Goal: Task Accomplishment & Management: Use online tool/utility

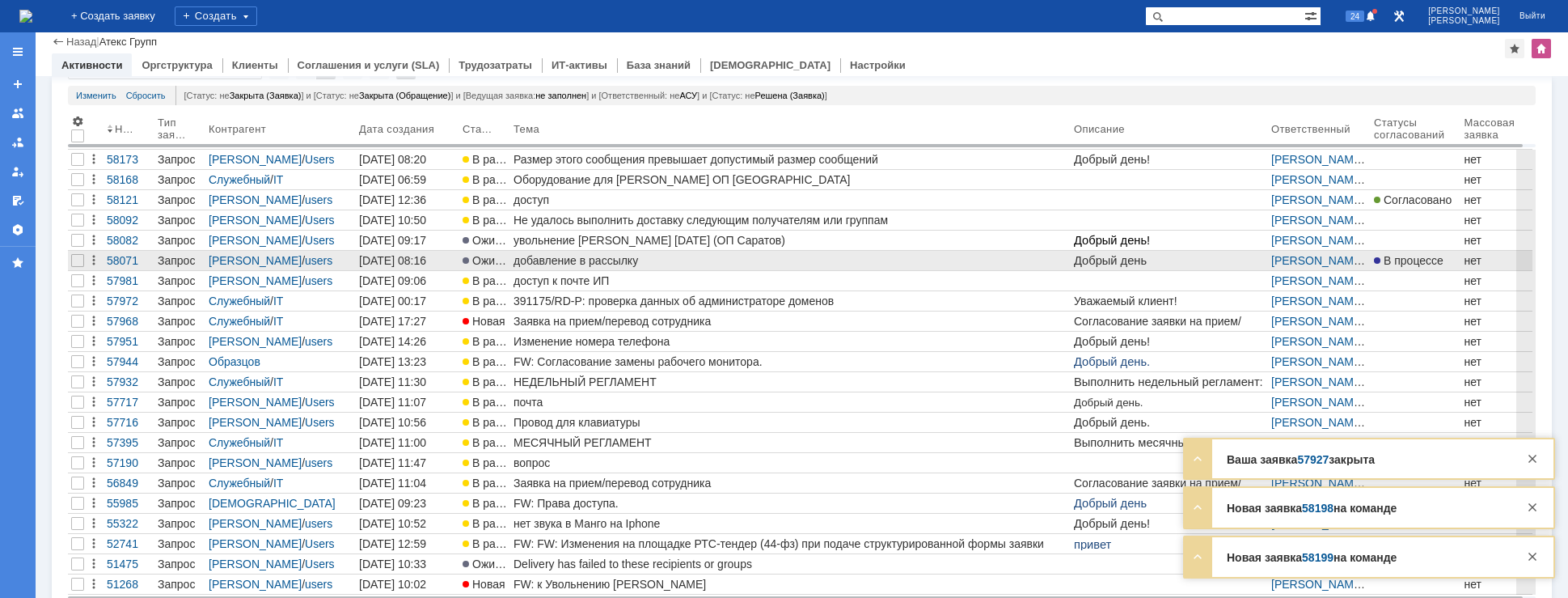
click at [656, 261] on div "добавление в рассылку" at bounding box center [790, 261] width 554 height 13
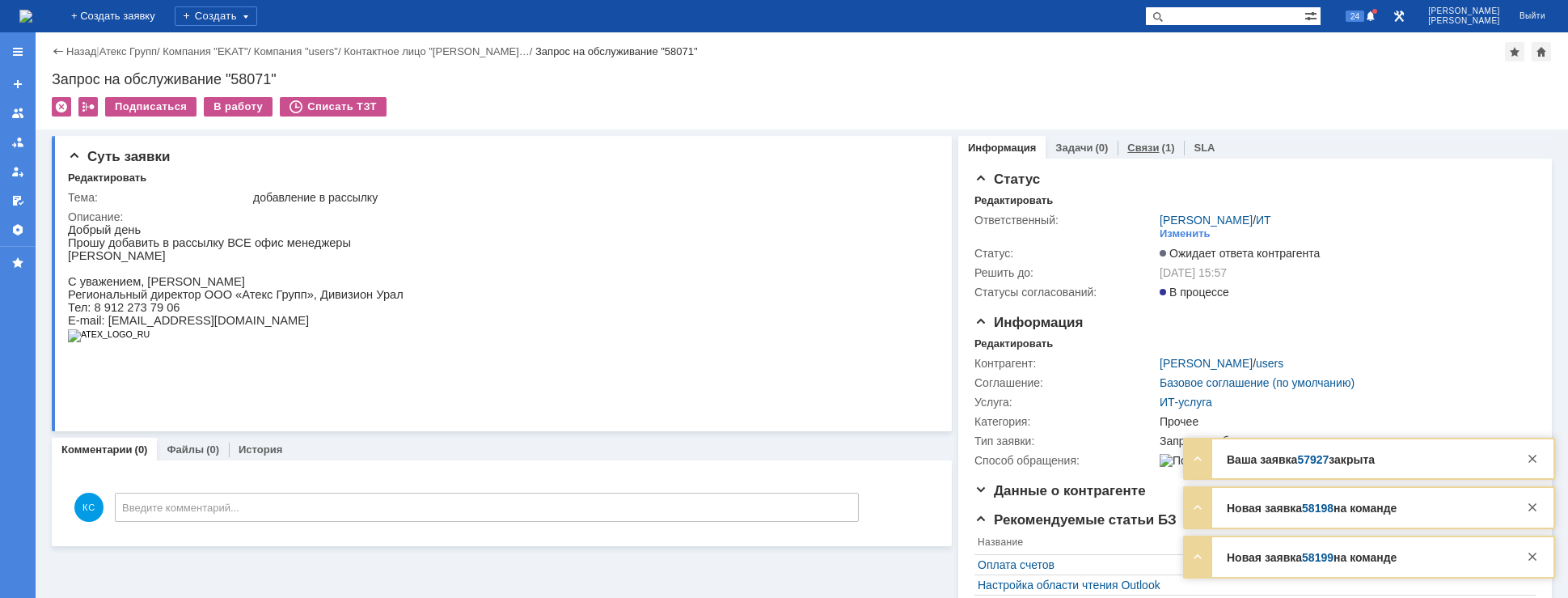
click at [1118, 154] on div "Связи (1)" at bounding box center [1151, 147] width 67 height 23
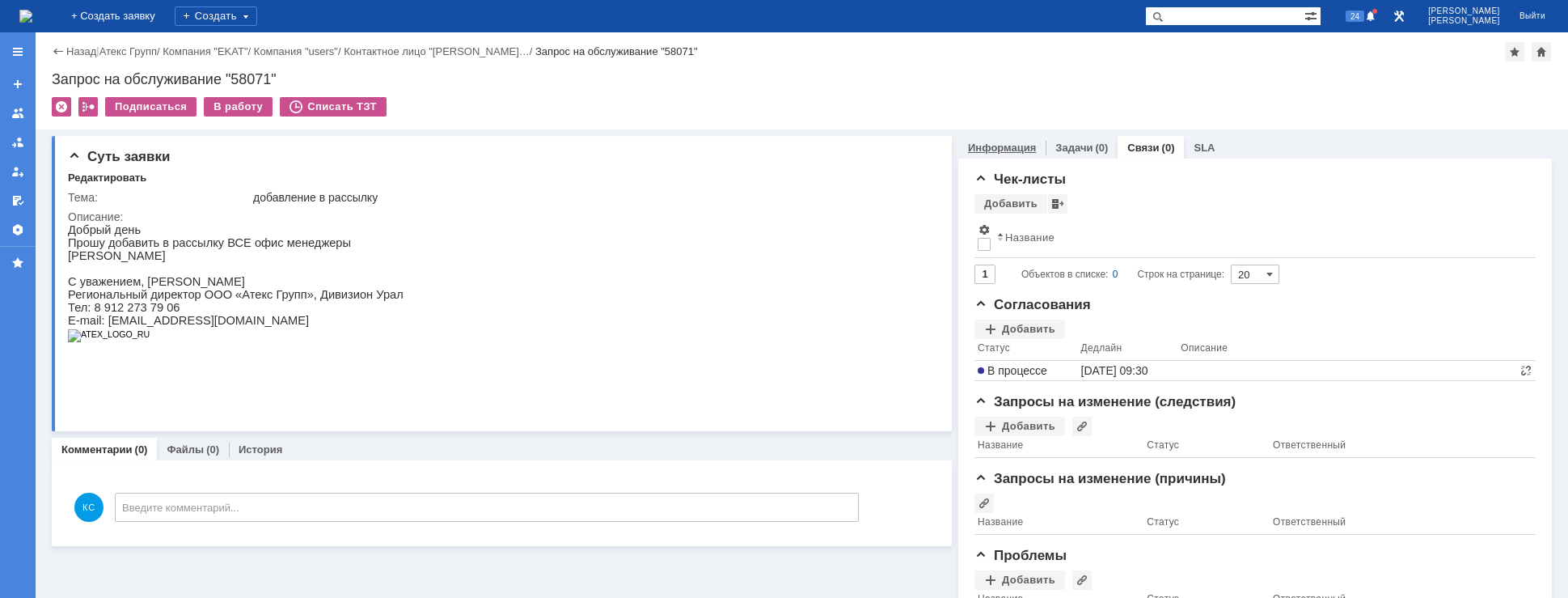
click at [973, 156] on div "Информация" at bounding box center [1002, 147] width 87 height 23
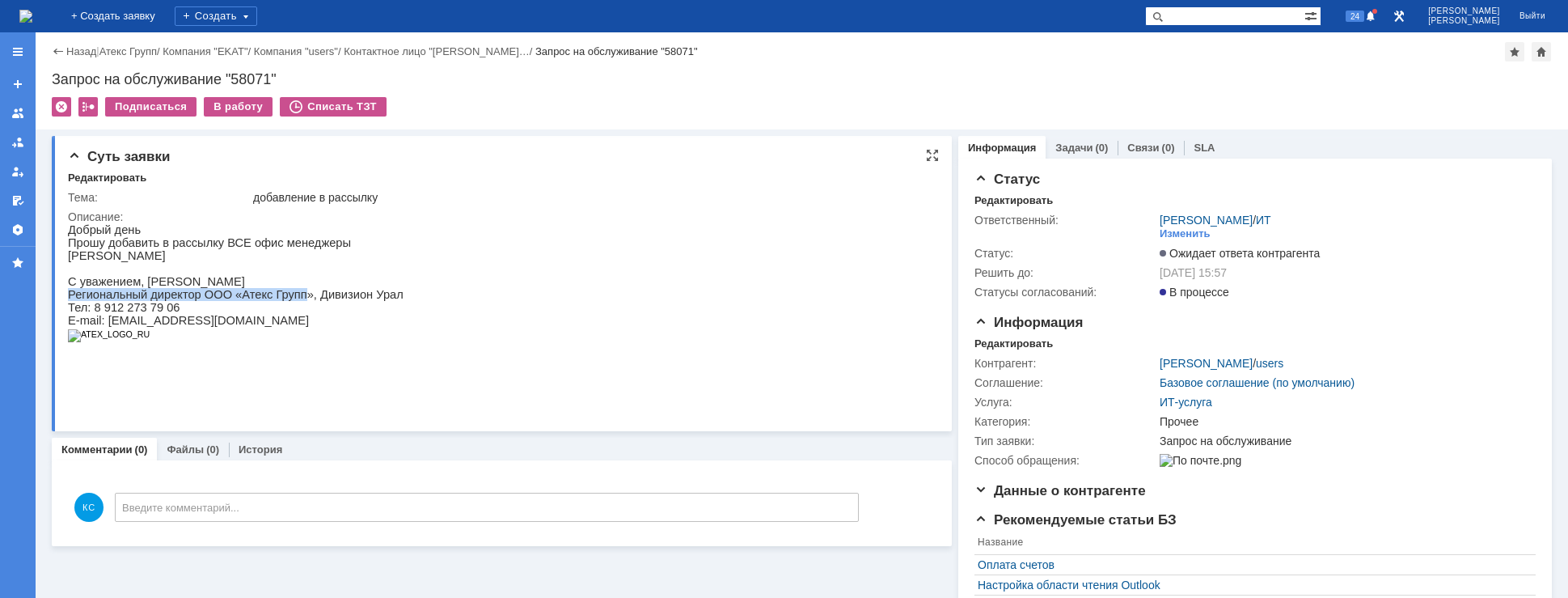
drag, startPoint x: 285, startPoint y: 296, endPoint x: 282, endPoint y: 306, distance: 10.4
click at [282, 303] on div "Добрый день Прошу добавить в рассылку ВСЕ офис менеджеры Трусову Светлану С ува…" at bounding box center [235, 289] width 335 height 132
click at [305, 301] on span "Региональный директор ООО «Атекс Групп», Дивизион Урал" at bounding box center [235, 295] width 335 height 13
drag, startPoint x: 69, startPoint y: 288, endPoint x: 181, endPoint y: 299, distance: 112.5
click at [72, 288] on span "С уважением, [PERSON_NAME]" at bounding box center [156, 282] width 177 height 13
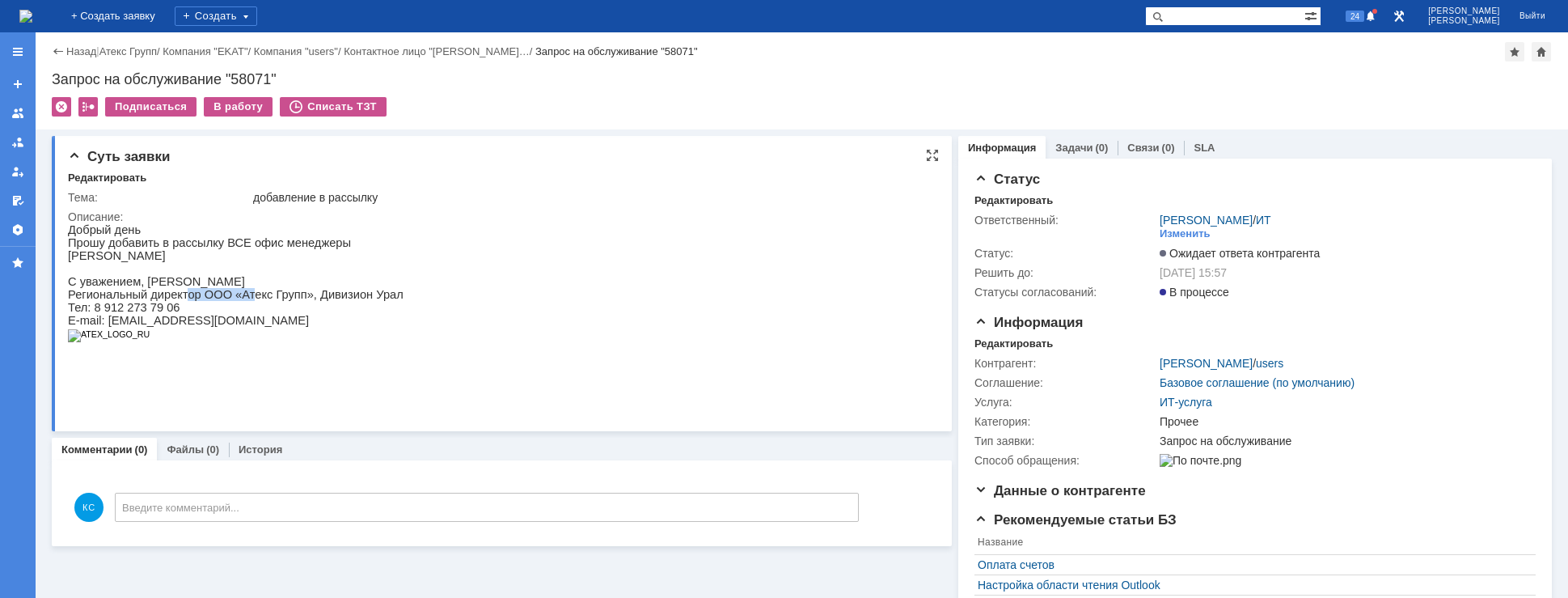
drag, startPoint x: 181, startPoint y: 300, endPoint x: 272, endPoint y: 301, distance: 91.0
click at [263, 300] on span "Региональный директор ООО «Атекс Групп», Дивизион Урал" at bounding box center [235, 295] width 335 height 13
click at [1127, 148] on link "Связи" at bounding box center [1143, 147] width 32 height 12
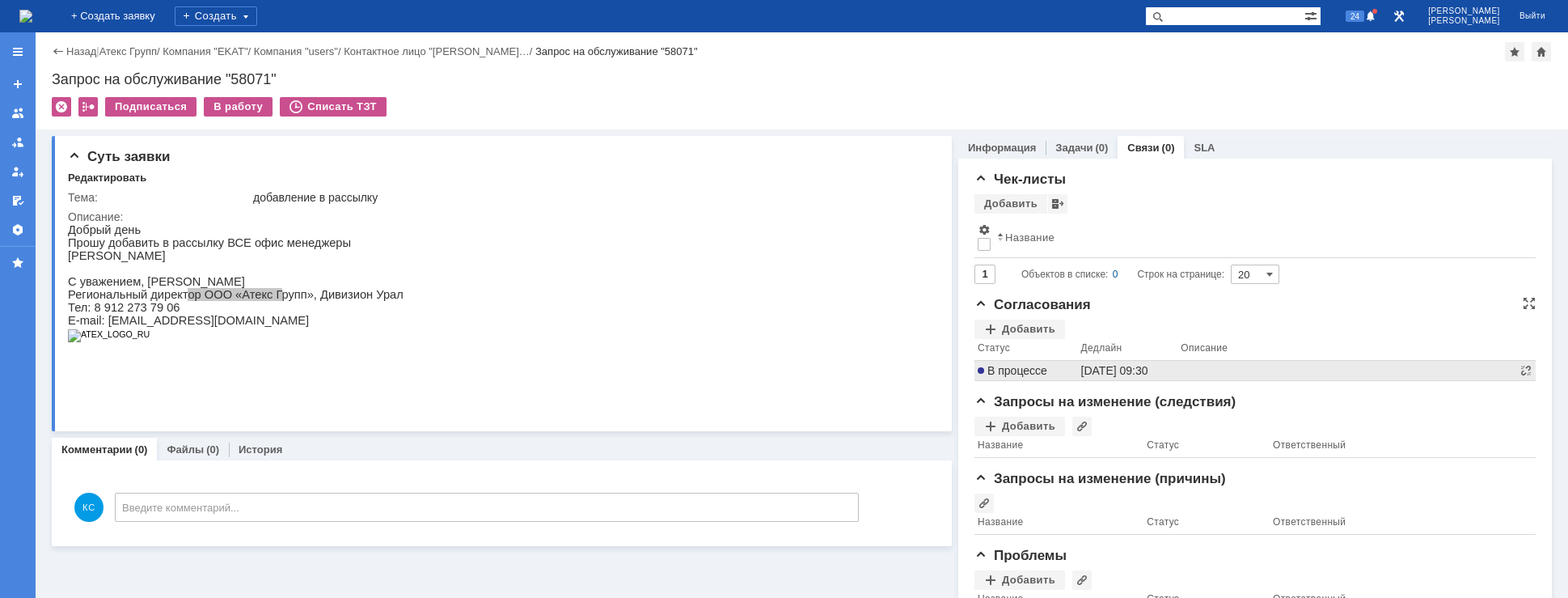
click at [1027, 364] on span "В процессе" at bounding box center [1012, 371] width 70 height 13
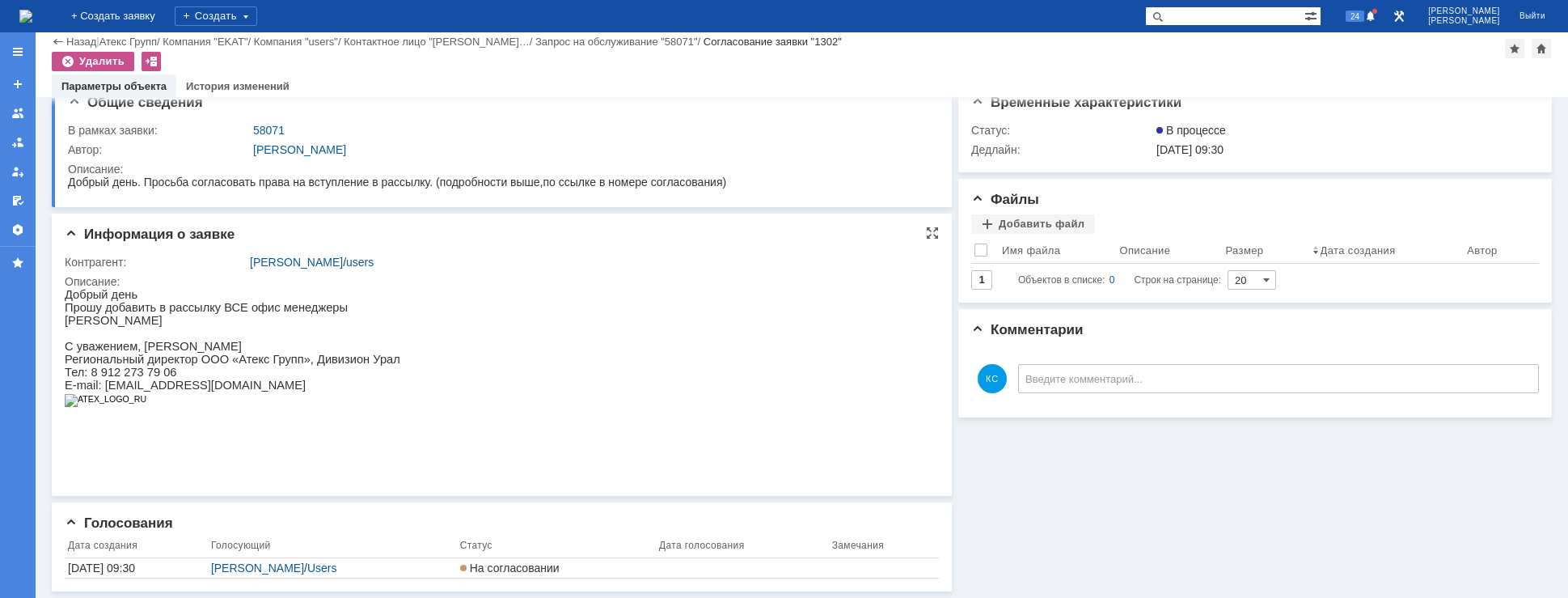
scroll to position [1, 0]
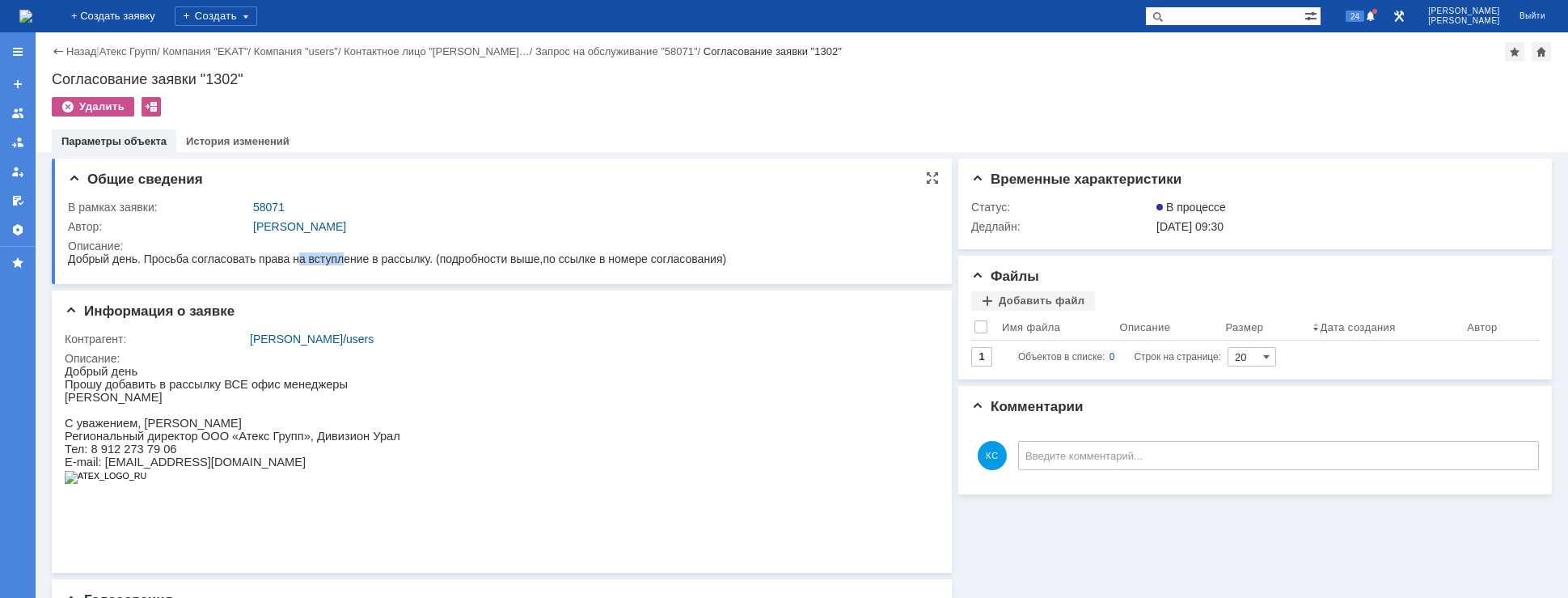
drag, startPoint x: 299, startPoint y: 261, endPoint x: 358, endPoint y: 261, distance: 59.0
click at [352, 261] on span "Добрый день. Просьба согласовать права на вступление в рассылку. (подробности в…" at bounding box center [397, 259] width 658 height 13
drag, startPoint x: 379, startPoint y: 262, endPoint x: 412, endPoint y: 262, distance: 33.0
click at [403, 262] on span "Добрый день. Просьба согласовать права на вступление в рассылку. (подробности в…" at bounding box center [397, 259] width 658 height 13
drag, startPoint x: 418, startPoint y: 262, endPoint x: 466, endPoint y: 257, distance: 48.3
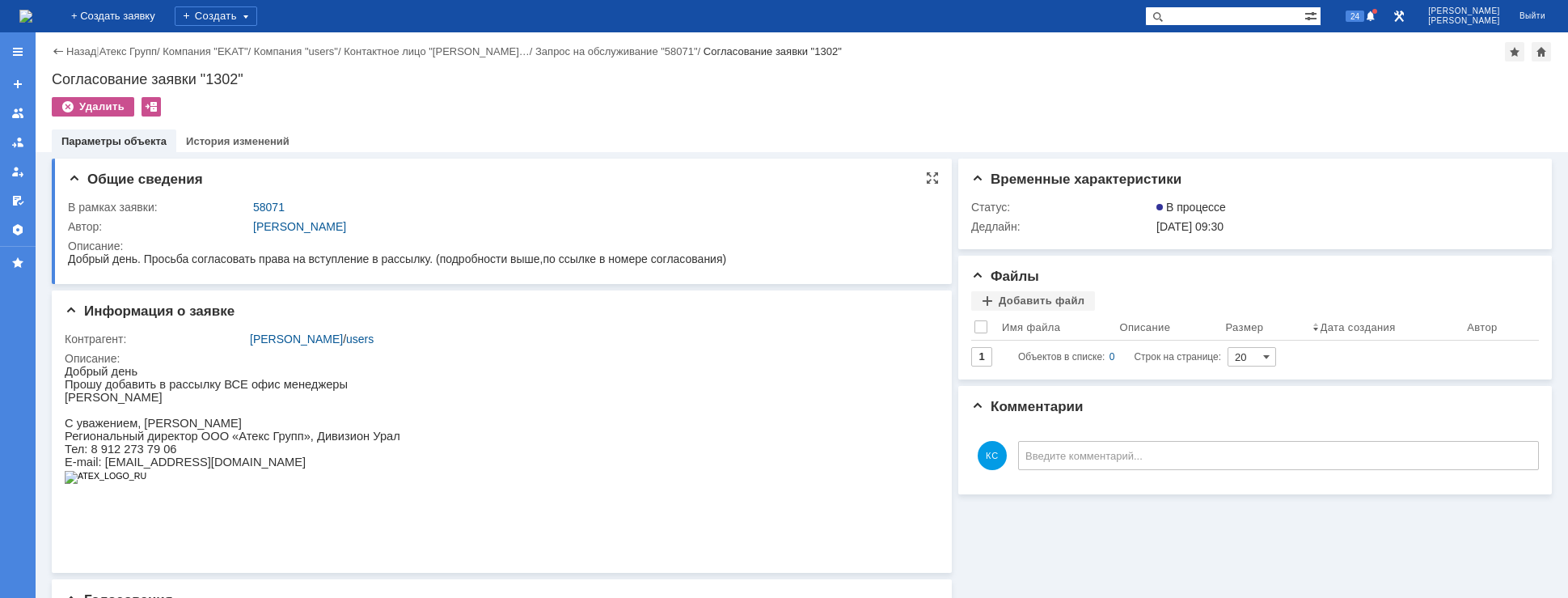
click at [436, 261] on span "Добрый день. Просьба согласовать права на вступление в рассылку. (подробности в…" at bounding box center [397, 259] width 658 height 13
drag, startPoint x: 496, startPoint y: 255, endPoint x: 510, endPoint y: 253, distance: 14.1
click at [499, 254] on span "Добрый день. Просьба согласовать права на вступление в рассылку. (подробности в…" at bounding box center [397, 259] width 658 height 13
drag, startPoint x: 536, startPoint y: 253, endPoint x: 588, endPoint y: 252, distance: 52.0
click at [582, 253] on span "Добрый день. Просьба согласовать права на вступление в рассылку. (подробности в…" at bounding box center [397, 259] width 658 height 13
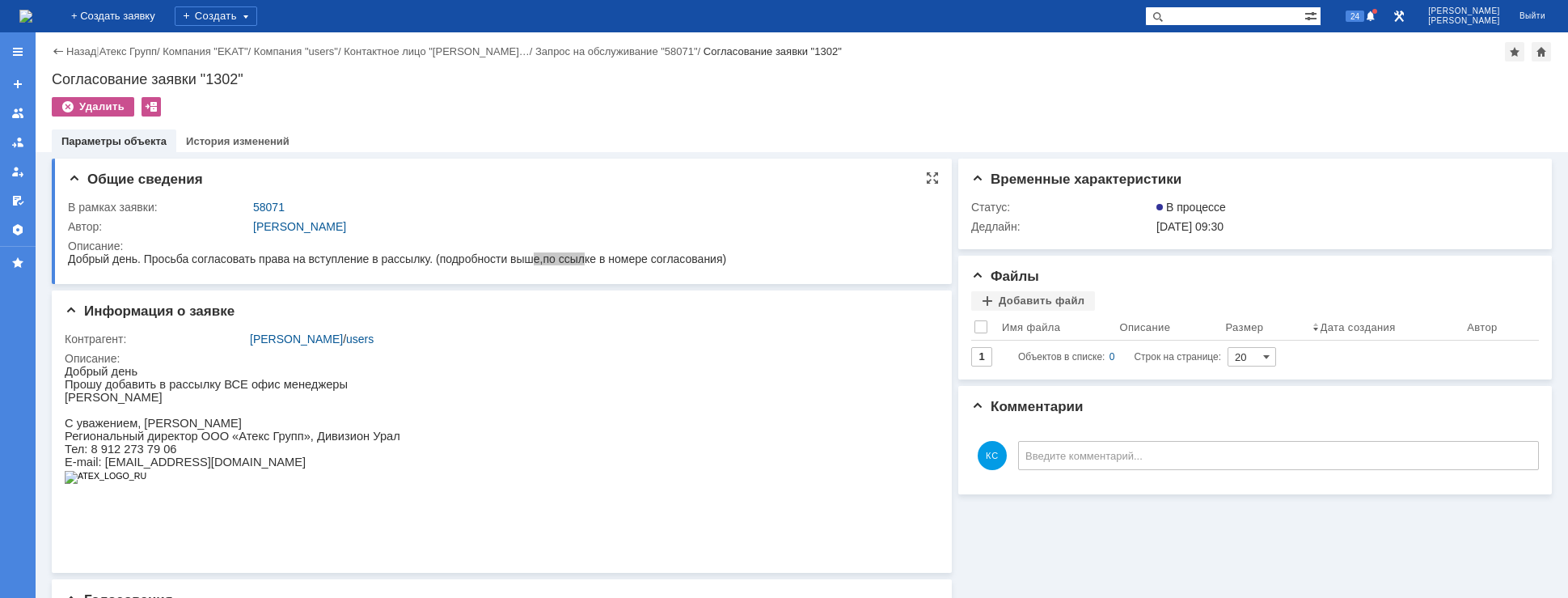
click at [436, 274] on div "Общие сведения В рамках заявки: 58071 Автор: Кондратенко Сергей Описание:" at bounding box center [501, 221] width 900 height 125
click at [440, 259] on span "Добрый день. Просьба согласовать права на вступление в рассылку. (подробности в…" at bounding box center [397, 259] width 658 height 13
drag, startPoint x: 428, startPoint y: 518, endPoint x: 505, endPoint y: 500, distance: 79.1
click at [389, 258] on span "Добрый день. Просьба согласовать права на вступление в рассылку. (подробности в…" at bounding box center [397, 259] width 658 height 13
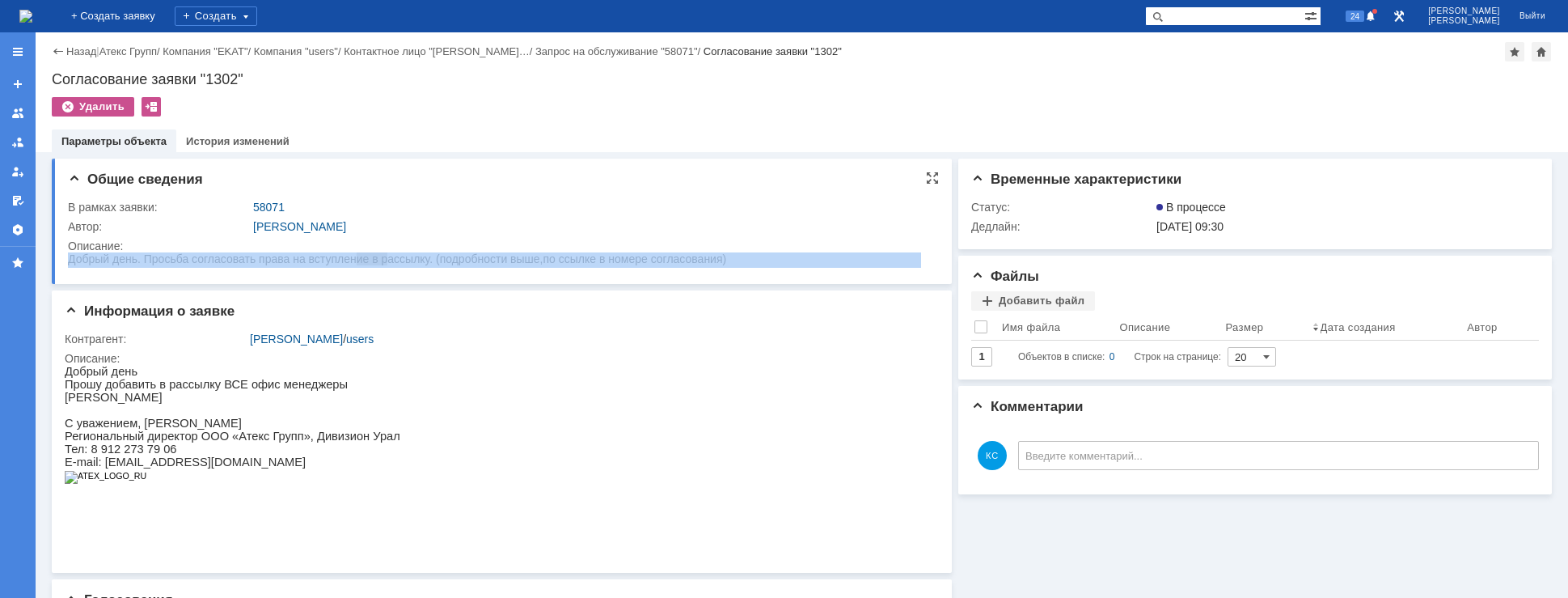
drag, startPoint x: 519, startPoint y: 504, endPoint x: 487, endPoint y: 254, distance: 252.0
drag, startPoint x: 512, startPoint y: 255, endPoint x: 561, endPoint y: 260, distance: 49.3
click at [529, 261] on span "Добрый день. Просьба согласовать права на вступление в рассылку. (подробности в…" at bounding box center [397, 259] width 658 height 13
drag, startPoint x: 592, startPoint y: 260, endPoint x: 662, endPoint y: 257, distance: 70.1
click at [662, 257] on span "Добрый день. Просьба согласовать права на вступление в рассылку. (подробности в…" at bounding box center [397, 259] width 658 height 13
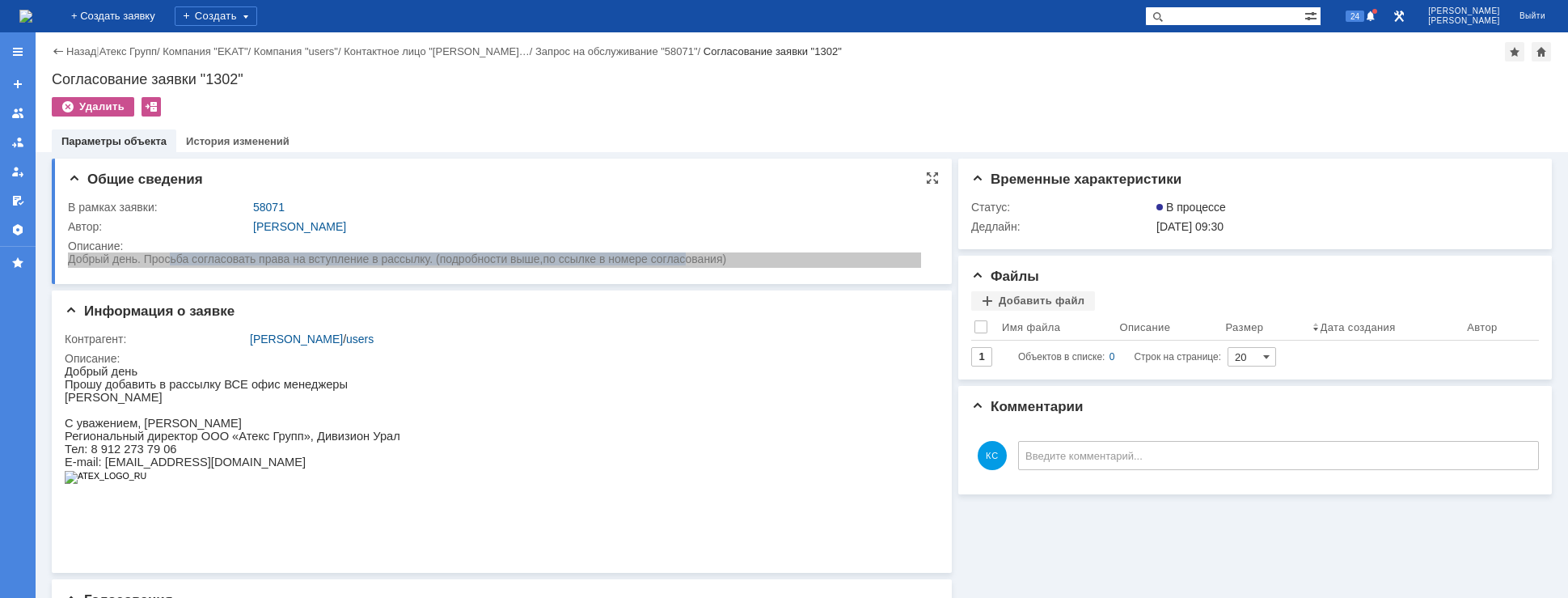
drag, startPoint x: 680, startPoint y: 257, endPoint x: 171, endPoint y: 260, distance: 509.0
click at [171, 260] on span "Добрый день. Просьба согласовать права на вступление в рассылку. (подробности в…" at bounding box center [397, 259] width 658 height 13
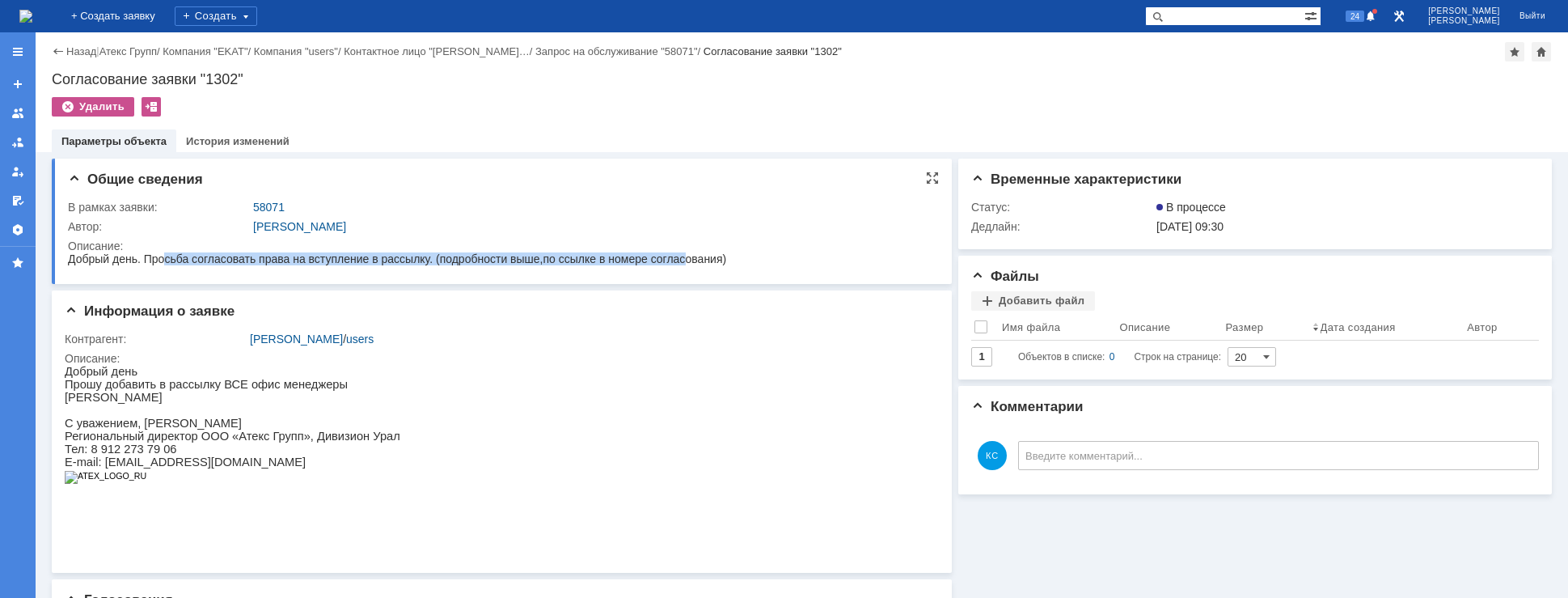
drag, startPoint x: 167, startPoint y: 260, endPoint x: 688, endPoint y: 261, distance: 521.0
click at [688, 261] on span "Добрый день. Просьба согласовать права на вступление в рассылку. (подробности в…" at bounding box center [397, 259] width 658 height 13
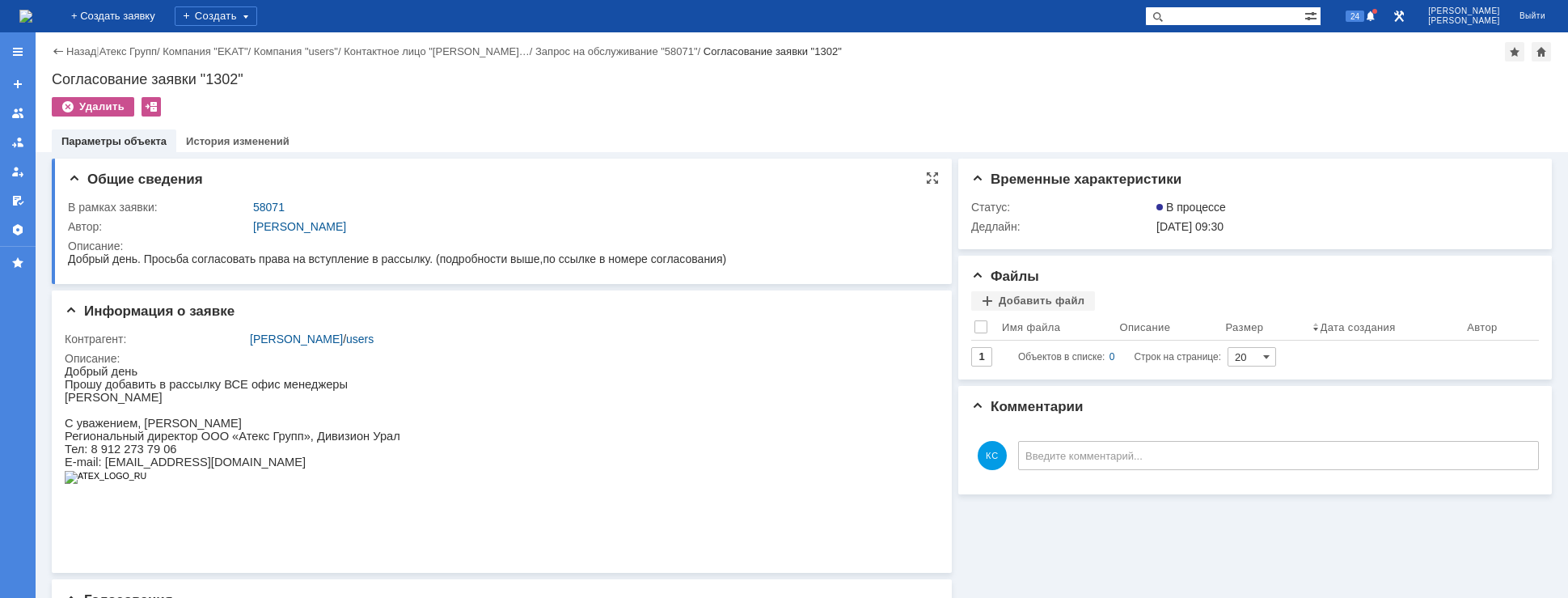
click at [698, 260] on span "Добрый день. Просьба согласовать права на вступление в рассылку. (подробности в…" at bounding box center [397, 259] width 658 height 13
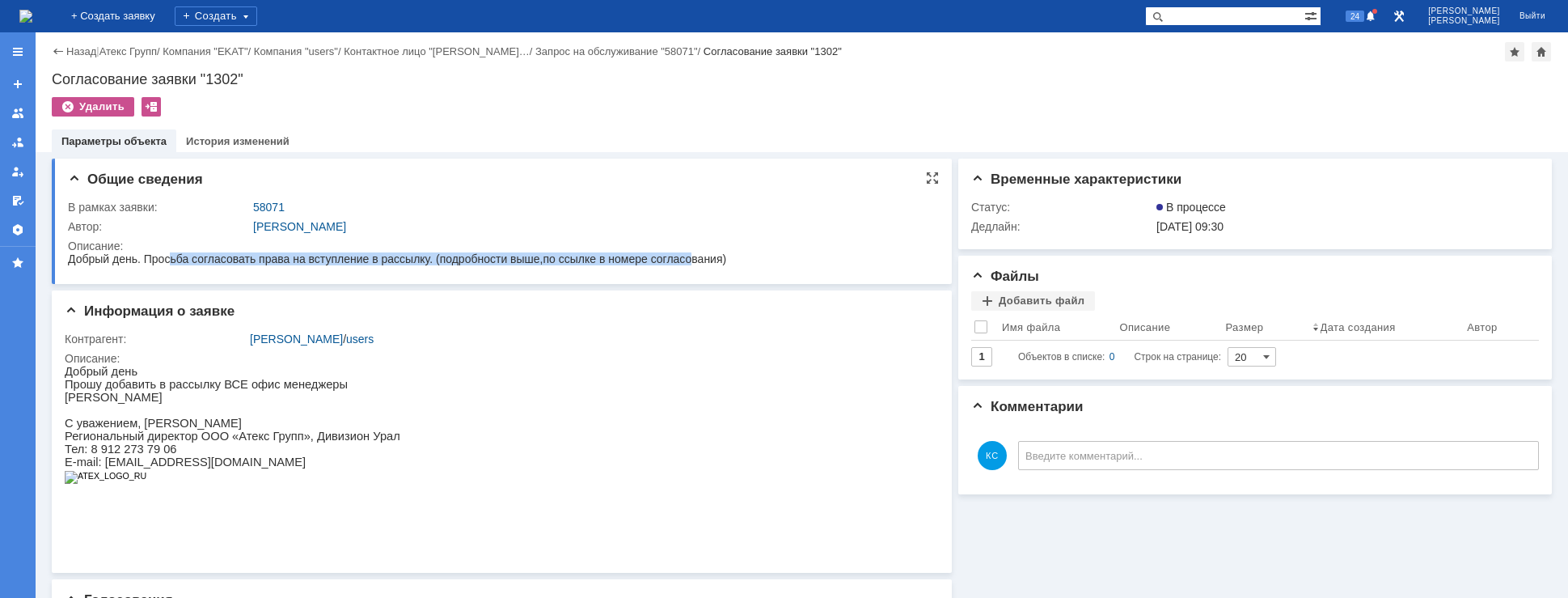
drag, startPoint x: 691, startPoint y: 258, endPoint x: 168, endPoint y: 257, distance: 523.0
click at [168, 257] on span "Добрый день. Просьба согласовать права на вступление в рассылку. (подробности в…" at bounding box center [397, 259] width 658 height 13
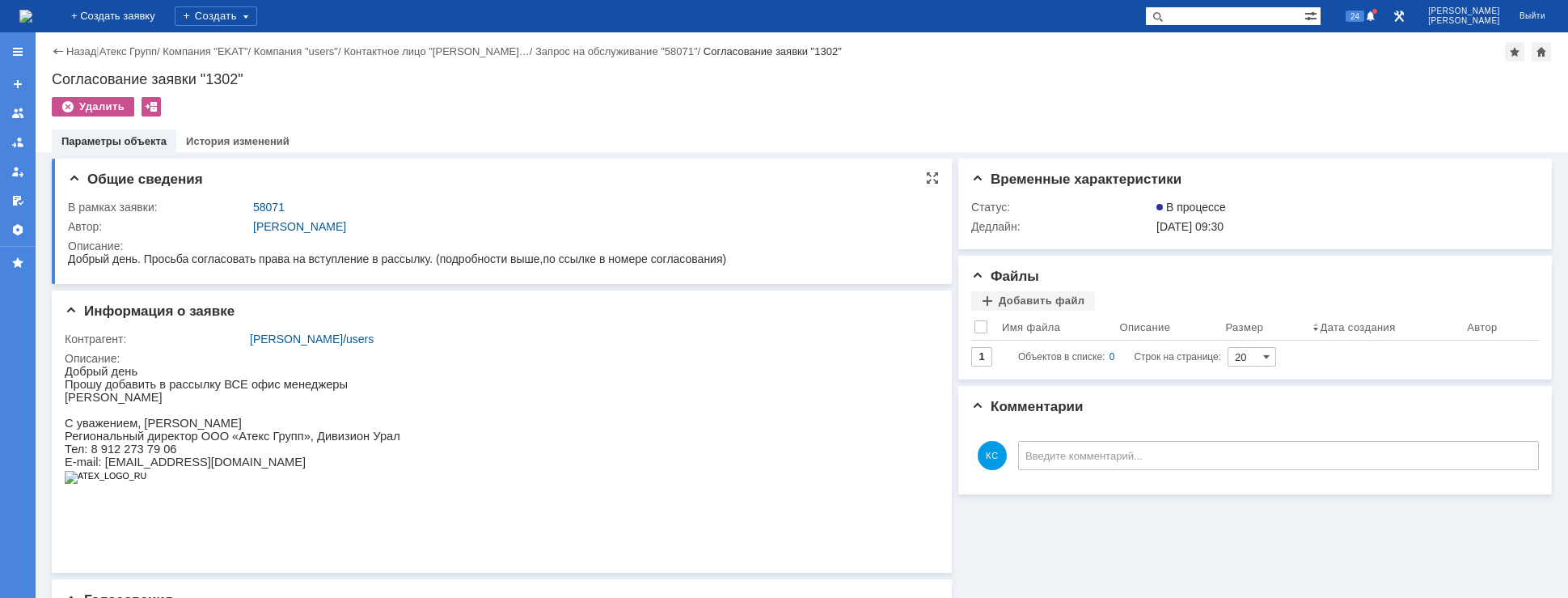
click at [160, 259] on span "Добрый день. Просьба согласовать права на вступление в рассылку. (подробности в…" at bounding box center [397, 259] width 658 height 13
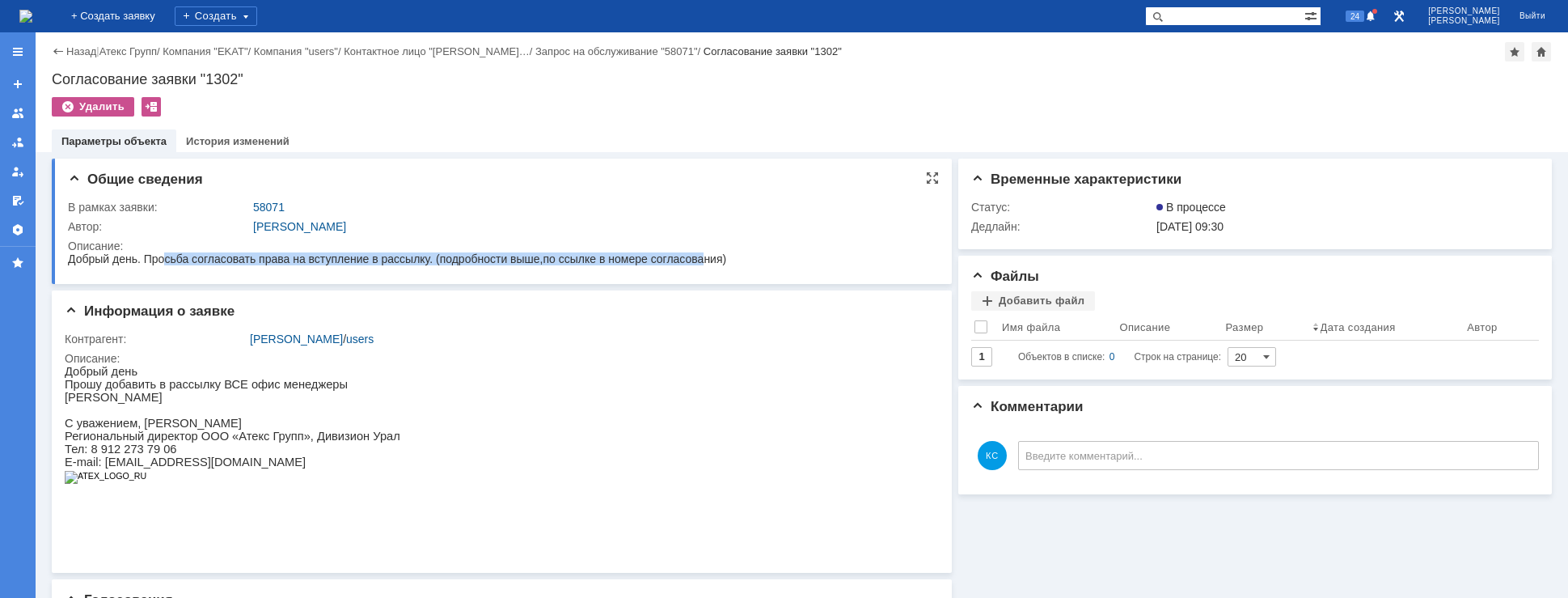
drag, startPoint x: 164, startPoint y: 259, endPoint x: 705, endPoint y: 261, distance: 541.0
click at [705, 261] on span "Добрый день. Просьба согласовать права на вступление в рассылку. (подробности в…" at bounding box center [397, 259] width 658 height 13
drag, startPoint x: 703, startPoint y: 259, endPoint x: 161, endPoint y: 254, distance: 542.0
click at [161, 254] on span "Добрый день. Просьба согласовать права на вступление в рассылку. (подробности в…" at bounding box center [397, 259] width 658 height 13
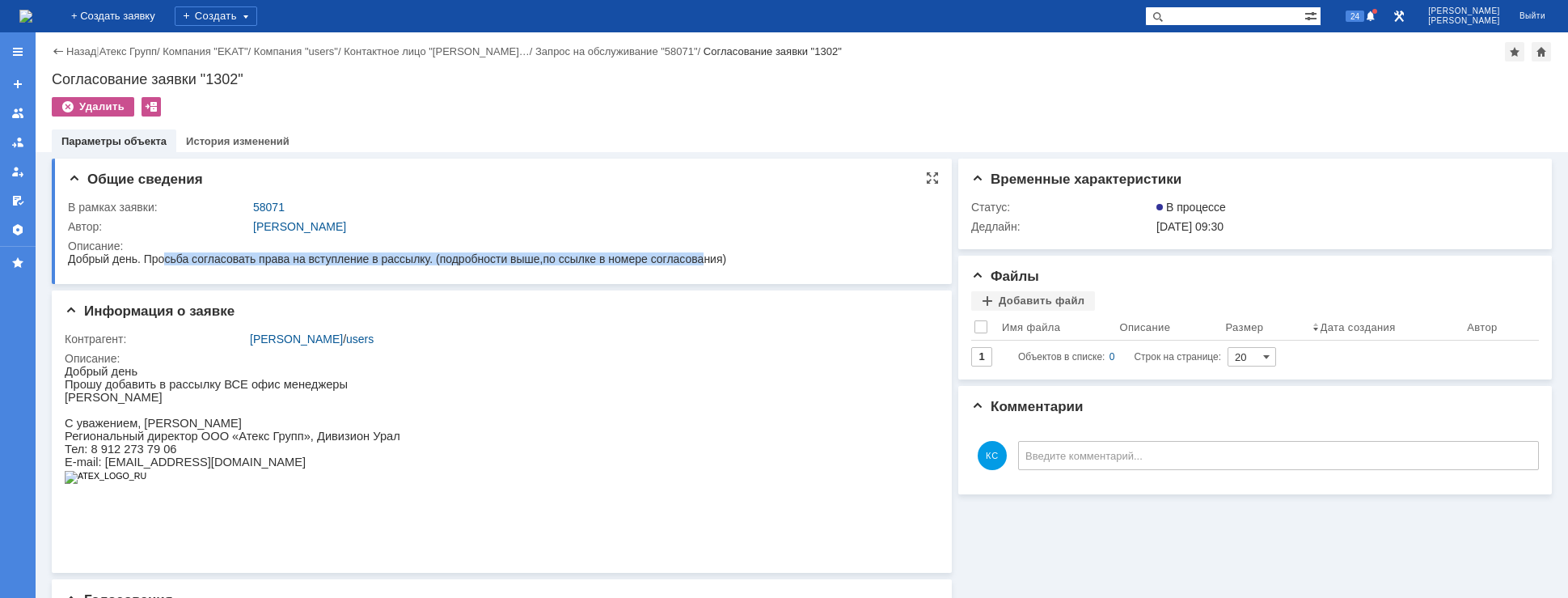
click at [167, 259] on span "Добрый день. Просьба согласовать права на вступление в рассылку. (подробности в…" at bounding box center [397, 259] width 658 height 13
drag, startPoint x: 165, startPoint y: 260, endPoint x: 702, endPoint y: 263, distance: 537.0
click at [702, 263] on span "Добрый день. Просьба согласовать права на вступление в рассылку. (подробности в…" at bounding box center [397, 259] width 658 height 13
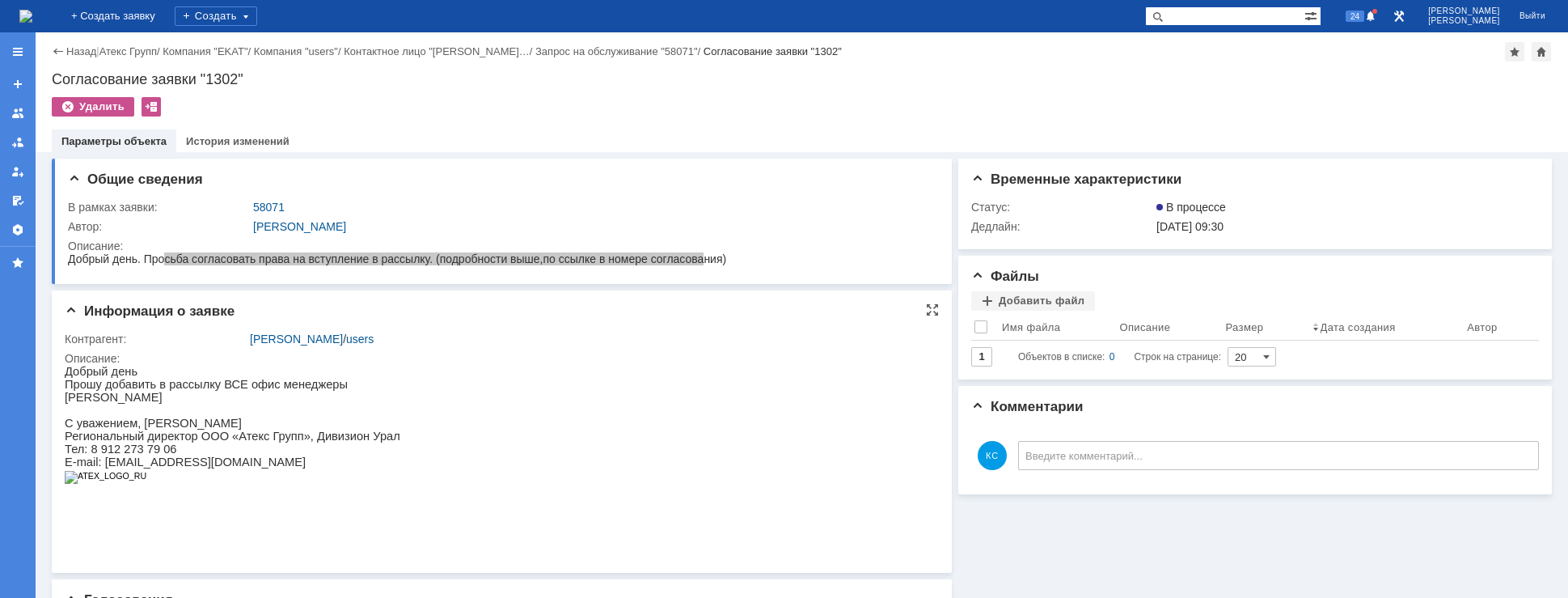
drag, startPoint x: 219, startPoint y: 390, endPoint x: 234, endPoint y: 392, distance: 15.1
click at [220, 390] on p "Прошу добавить в рассылку ВСЕ офис менеджеры" at bounding box center [233, 384] width 335 height 13
drag, startPoint x: 288, startPoint y: 394, endPoint x: 232, endPoint y: 386, distance: 56.6
click at [232, 386] on div "Добрый день Прошу добавить в рассылку ВСЕ офис менеджеры Трусову Светлану С ува…" at bounding box center [233, 430] width 335 height 132
click at [205, 385] on p "Прошу добавить в рассылку ВСЕ офис менеджеры" at bounding box center [233, 384] width 335 height 13
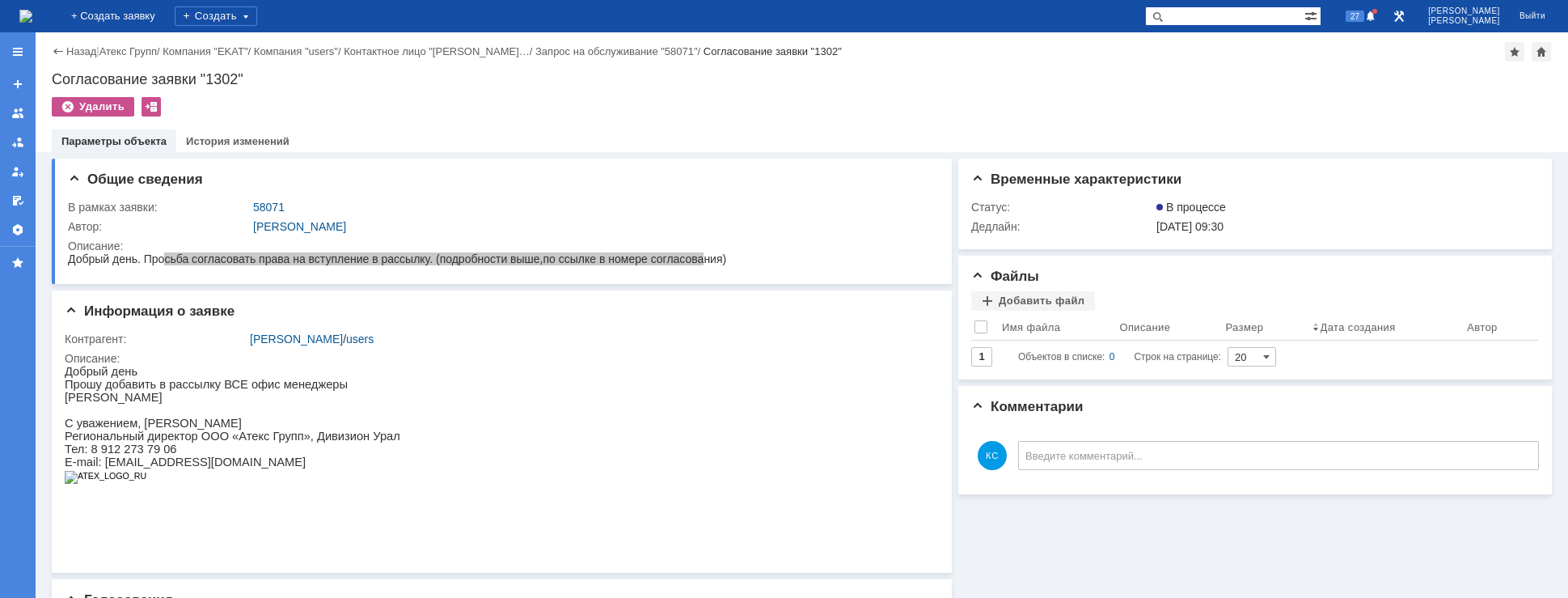
click at [32, 19] on img at bounding box center [26, 16] width 13 height 13
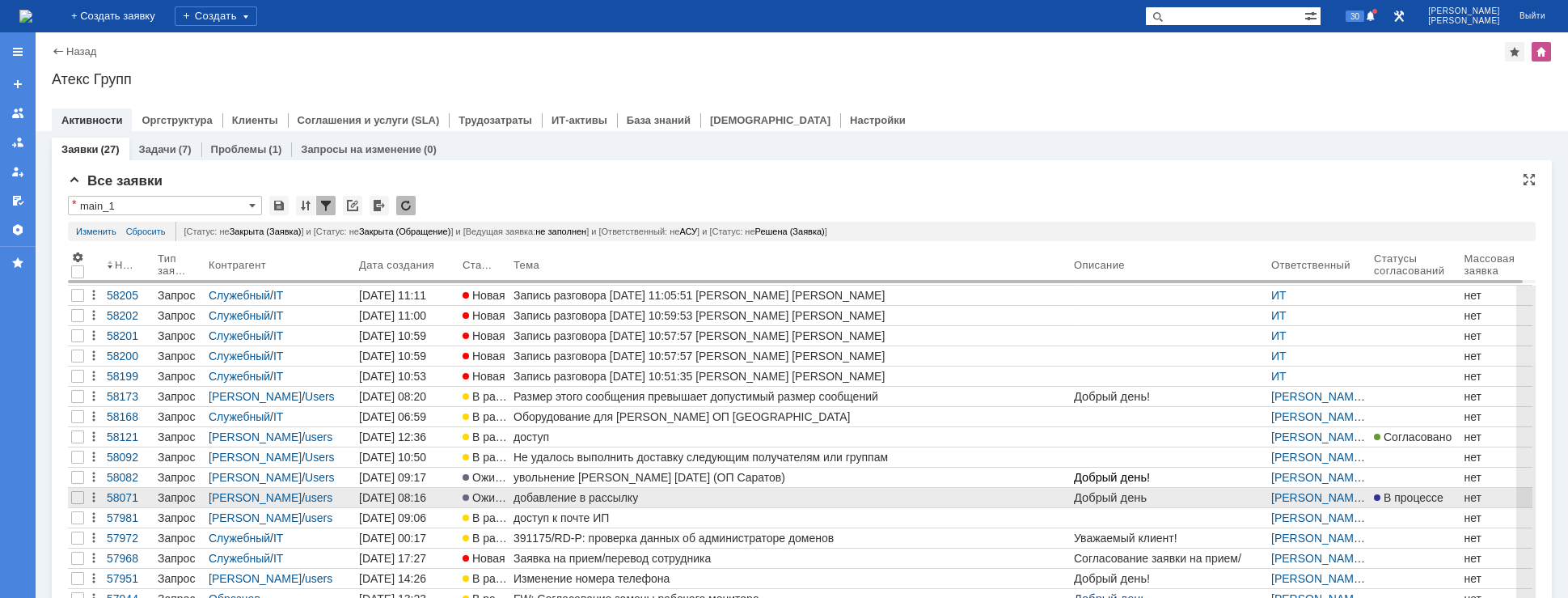
click at [655, 490] on link "добавление в рассылку" at bounding box center [790, 497] width 561 height 19
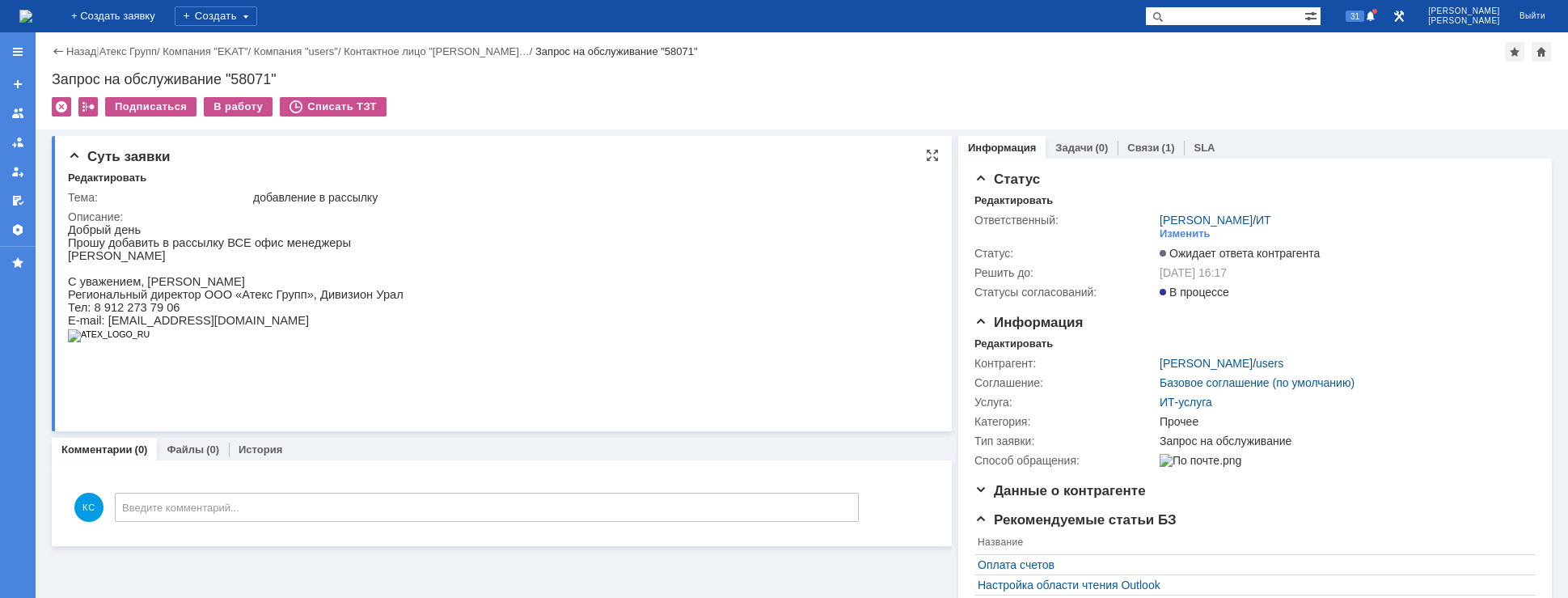
click at [225, 240] on p "Прошу добавить в рассылку ВСЕ офис менеджеры" at bounding box center [235, 243] width 335 height 13
drag, startPoint x: 265, startPoint y: 245, endPoint x: 233, endPoint y: 245, distance: 32.0
click at [233, 245] on p "Прошу добавить в рассылку ВСЕ офис менеджеры" at bounding box center [235, 243] width 335 height 13
drag, startPoint x: 219, startPoint y: 245, endPoint x: 275, endPoint y: 247, distance: 56.0
click at [243, 247] on p "Прошу добавить в рассылку ВСЕ офис менеджеры" at bounding box center [235, 243] width 335 height 13
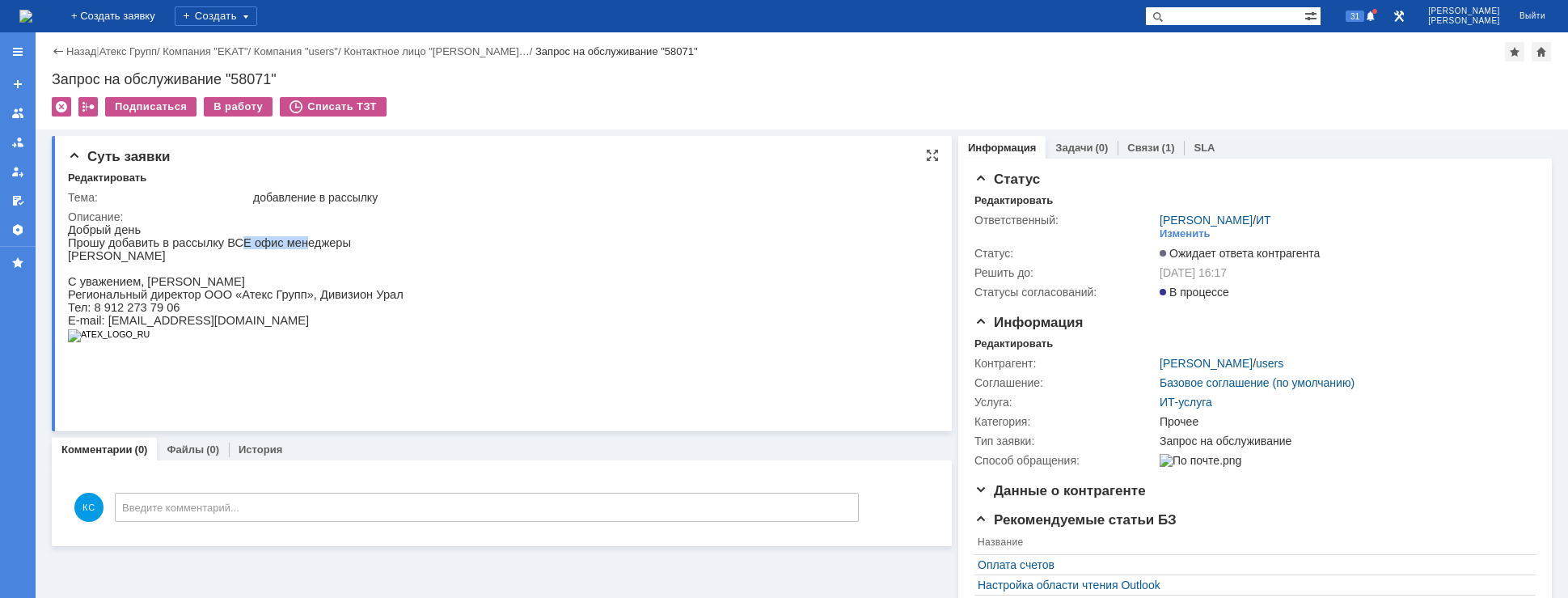
drag, startPoint x: 275, startPoint y: 247, endPoint x: 224, endPoint y: 247, distance: 51.0
click at [224, 247] on p "Прошу добавить в рассылку ВСЕ офис менеджеры" at bounding box center [235, 243] width 335 height 13
click at [1125, 141] on div "Связи (1)" at bounding box center [1151, 147] width 67 height 23
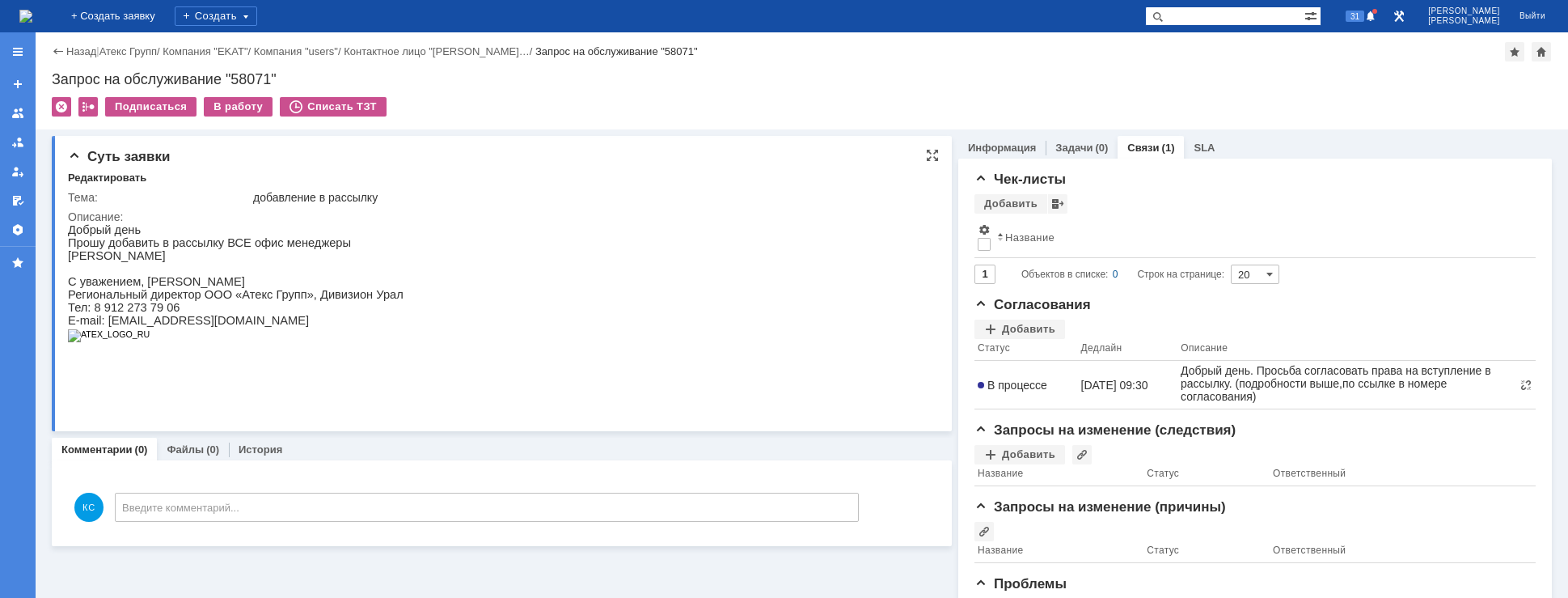
click at [211, 249] on p "Прошу добавить в рассылку ВСЕ офис менеджеры" at bounding box center [235, 243] width 335 height 13
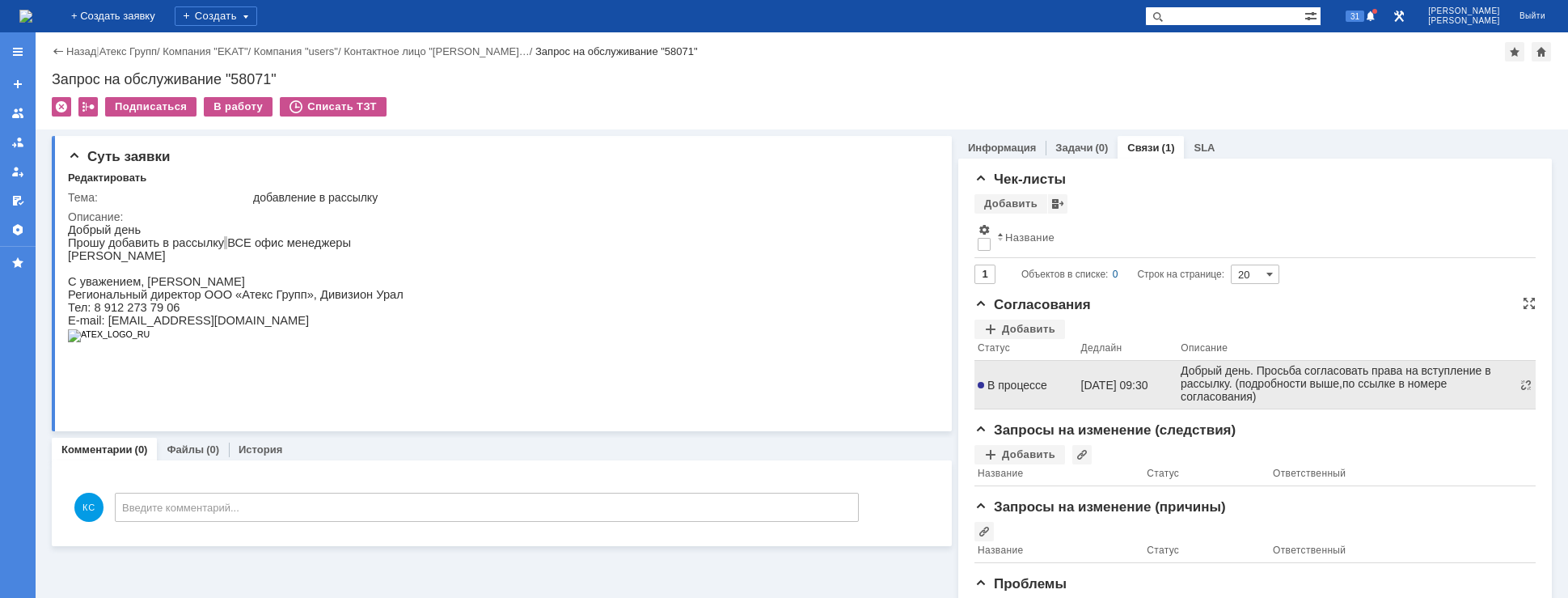
click at [1016, 384] on span "В процессе" at bounding box center [1012, 385] width 70 height 13
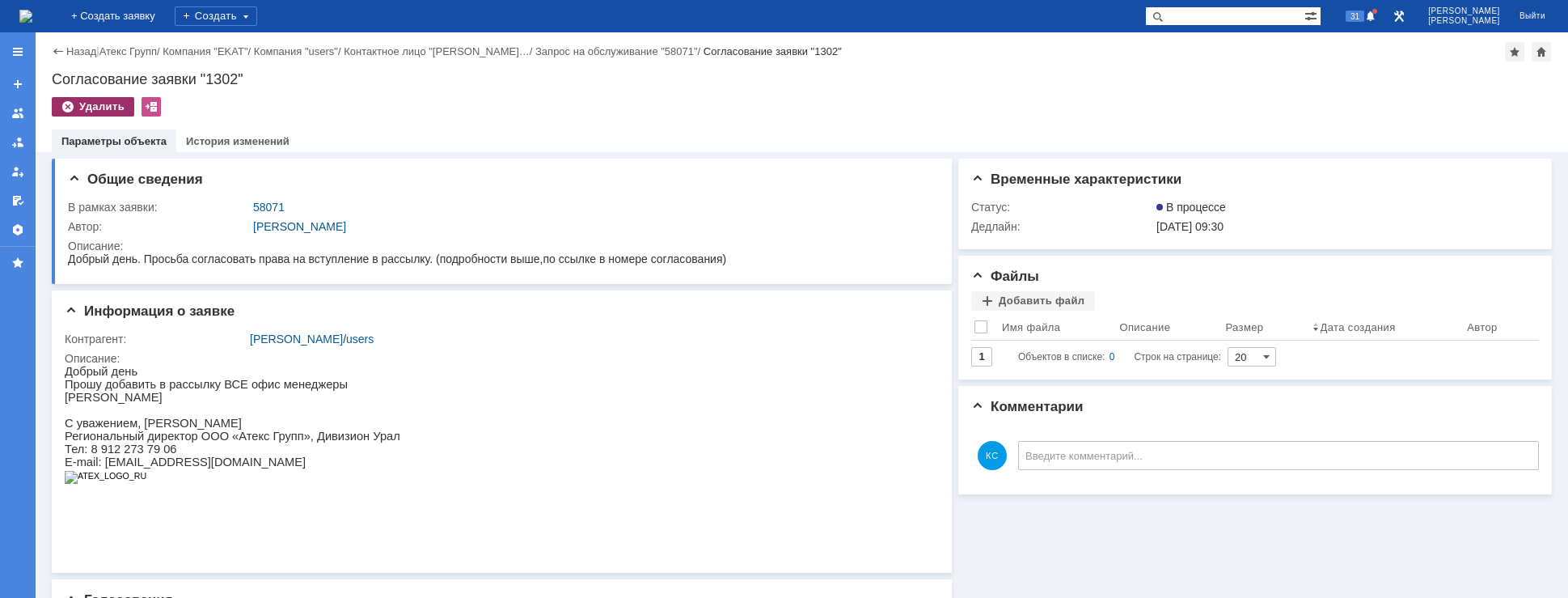
click at [113, 113] on div "Удалить" at bounding box center [93, 107] width 82 height 19
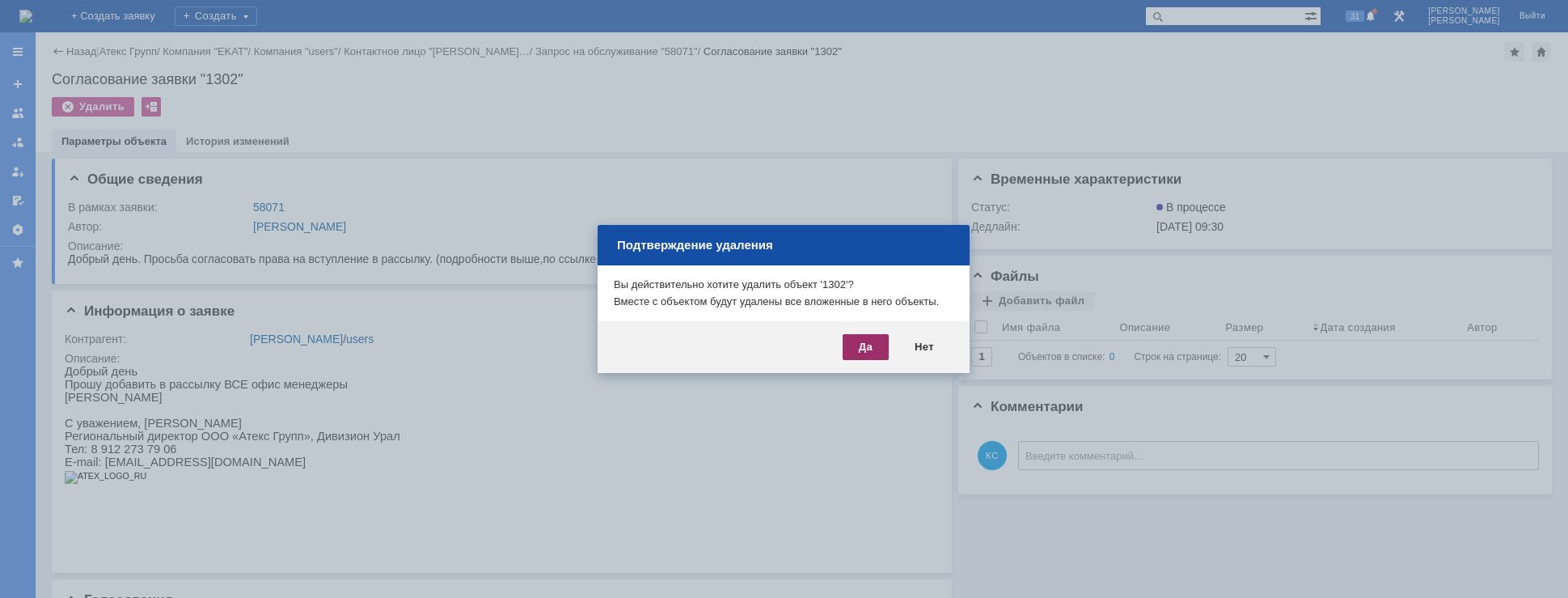
click at [864, 344] on div "Да" at bounding box center [866, 347] width 46 height 26
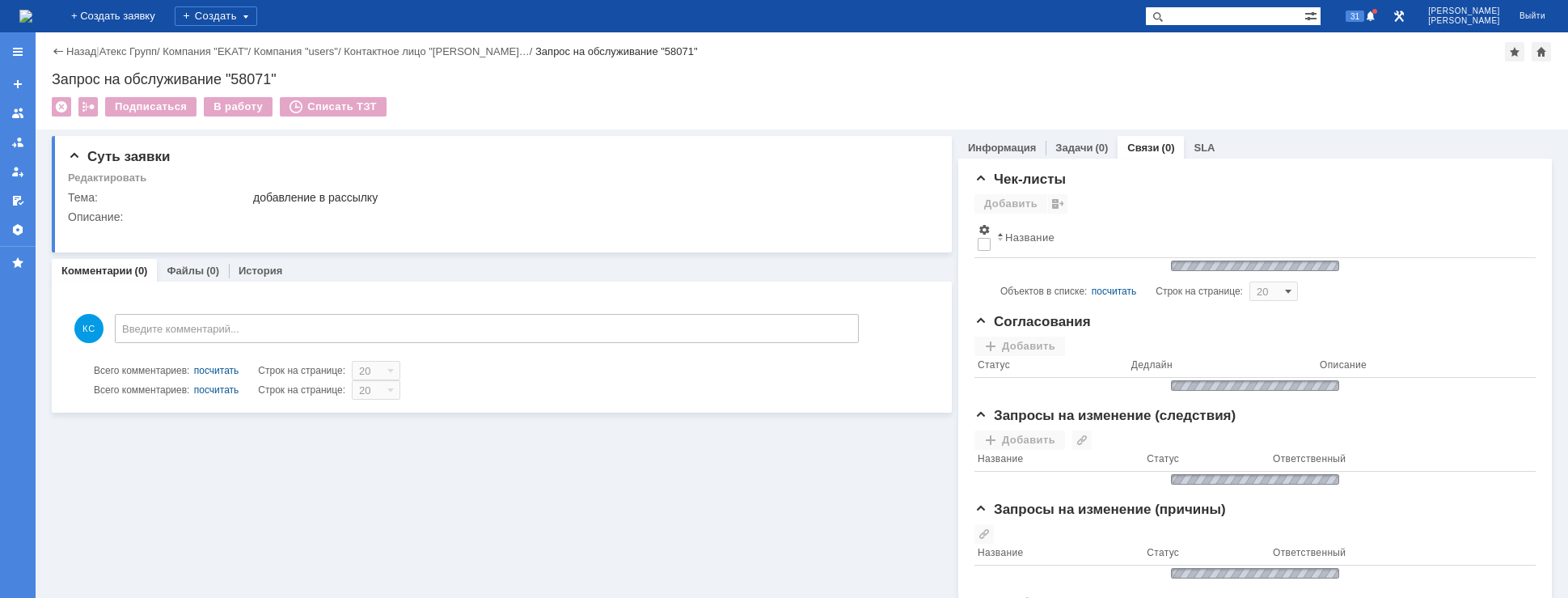
click at [32, 17] on img at bounding box center [26, 16] width 13 height 13
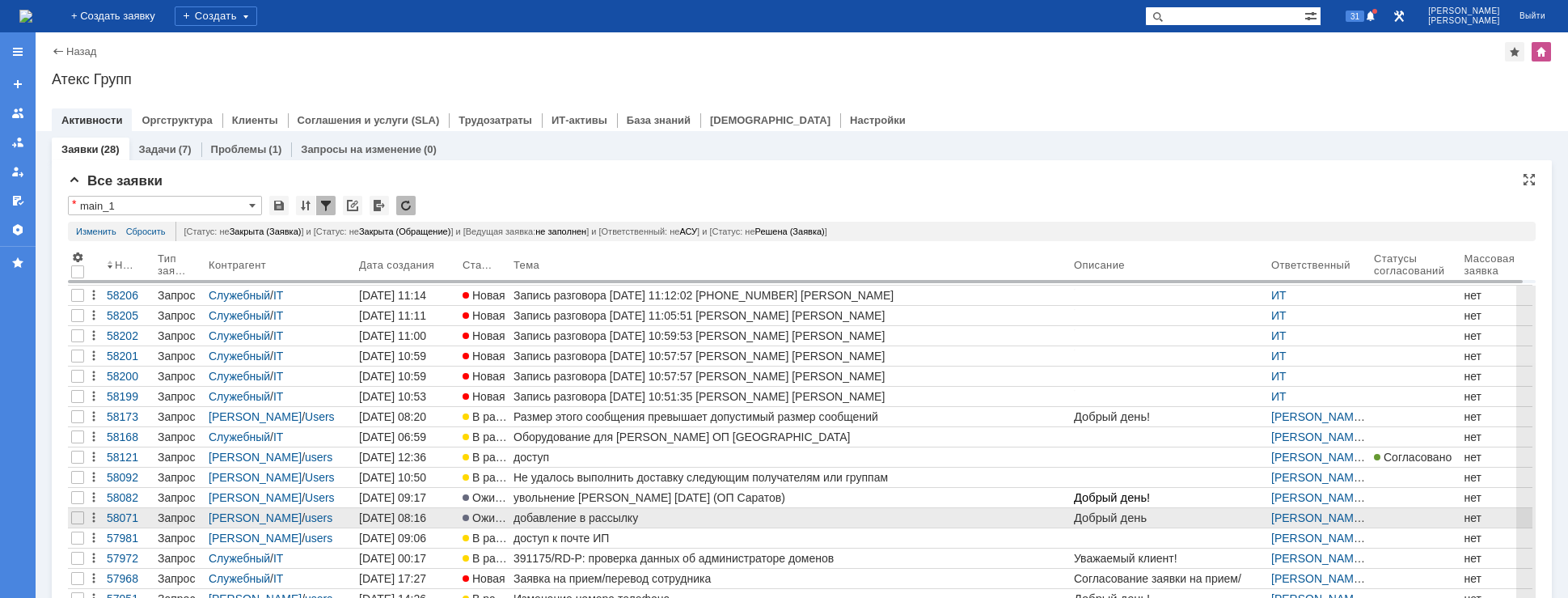
click at [552, 516] on div "добавление в рассылку" at bounding box center [790, 517] width 554 height 13
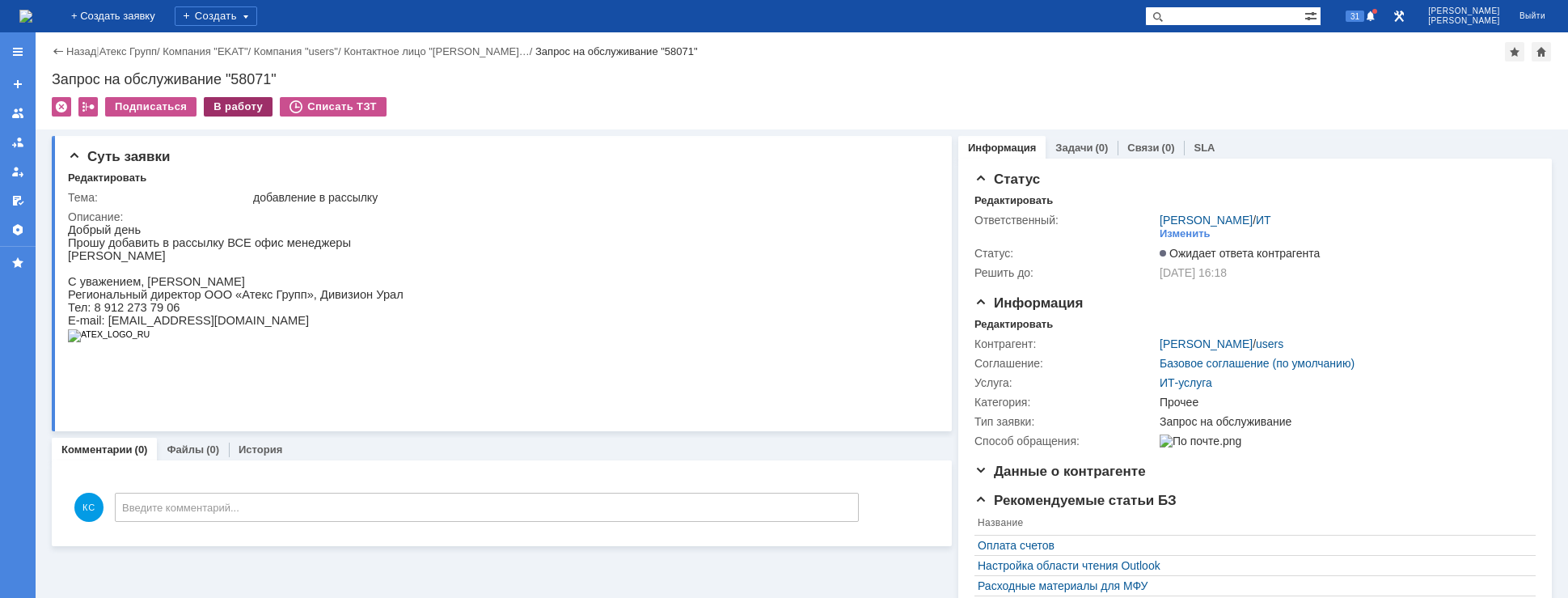
click at [227, 108] on div "В работу" at bounding box center [238, 107] width 69 height 19
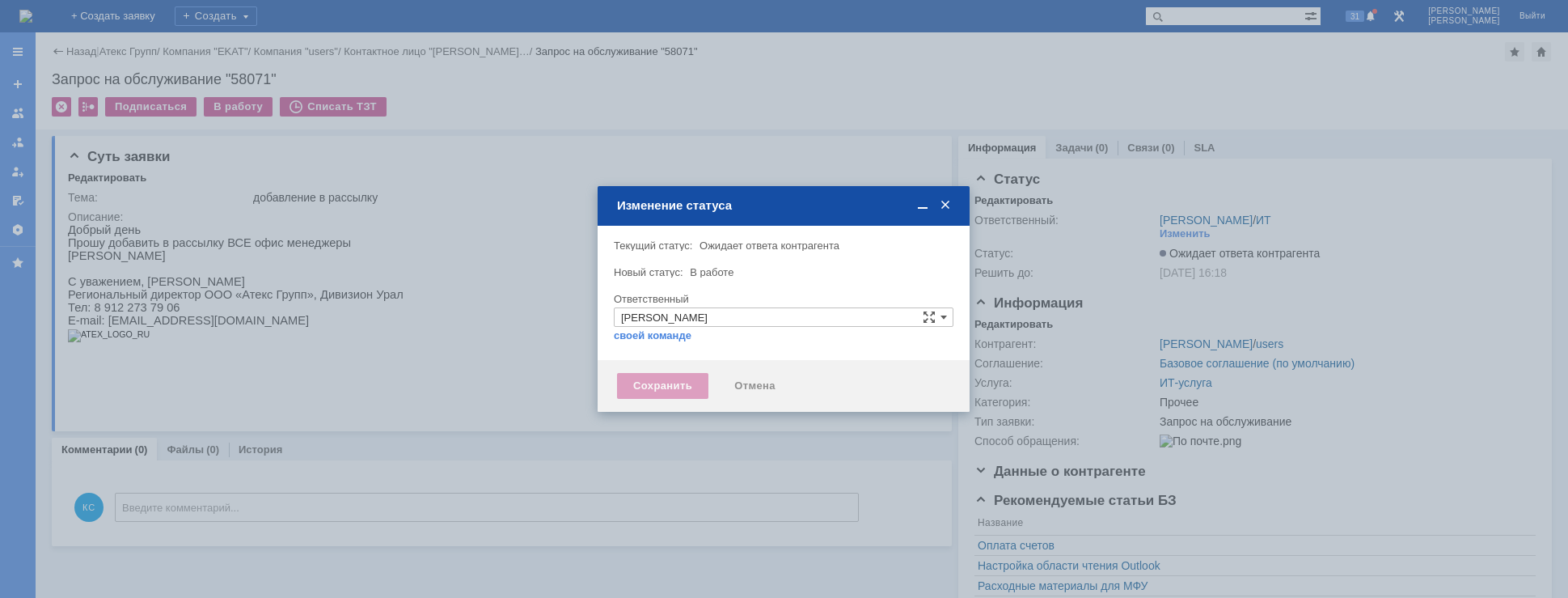
type input "Прочее"
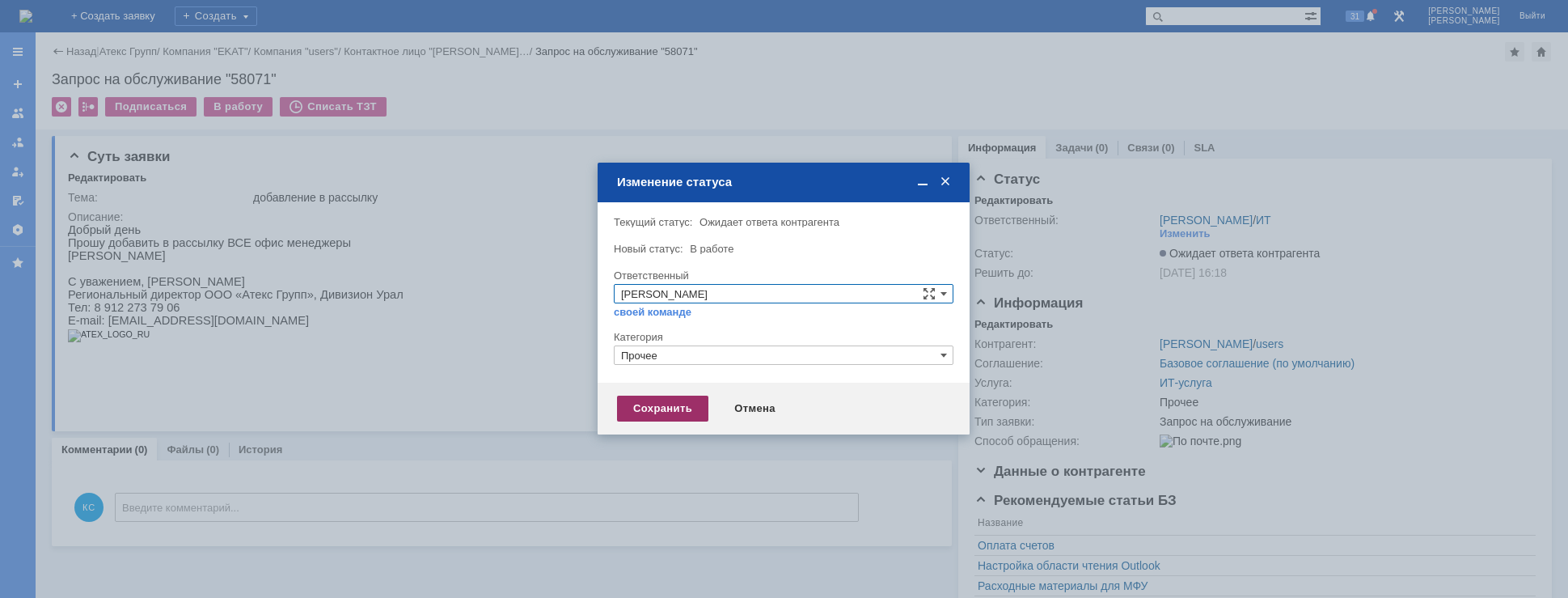
click at [649, 401] on div "Сохранить" at bounding box center [663, 409] width 92 height 26
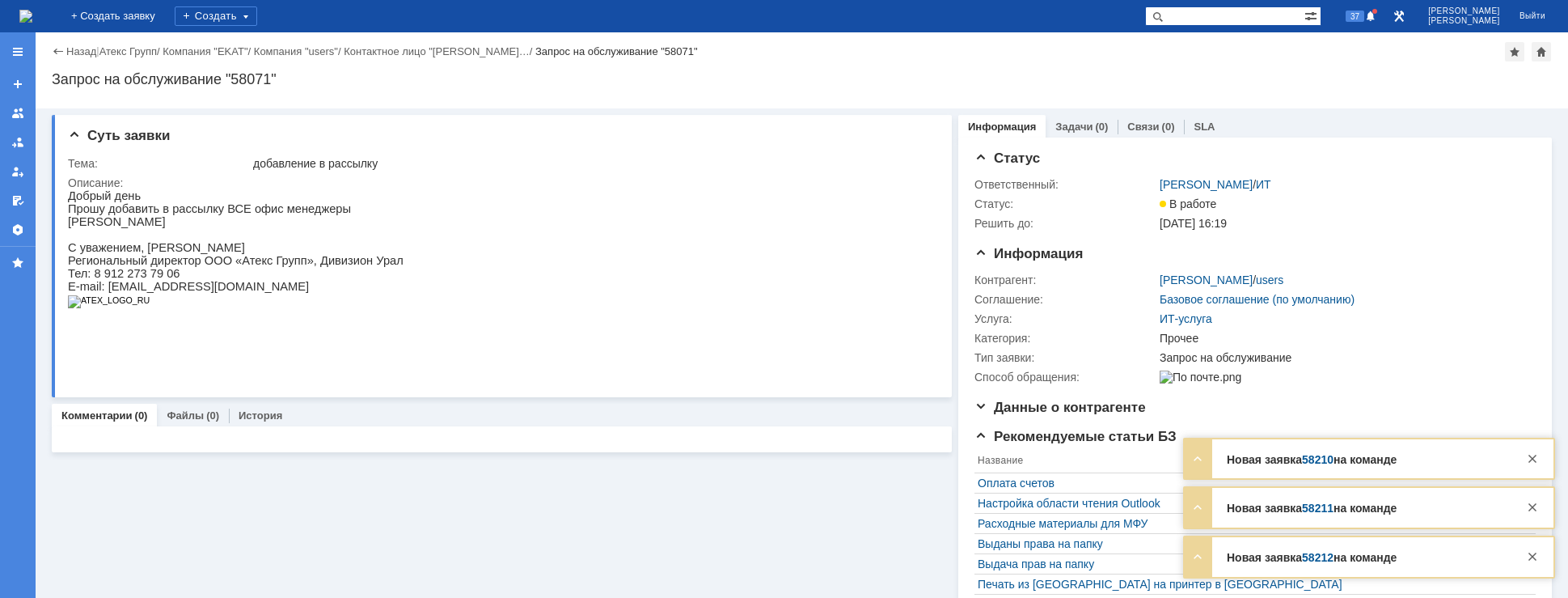
click at [277, 215] on p "Прошу добавить в рассылку ВСЕ офис менеджеры" at bounding box center [235, 209] width 335 height 13
click at [32, 9] on img at bounding box center [26, 16] width 13 height 13
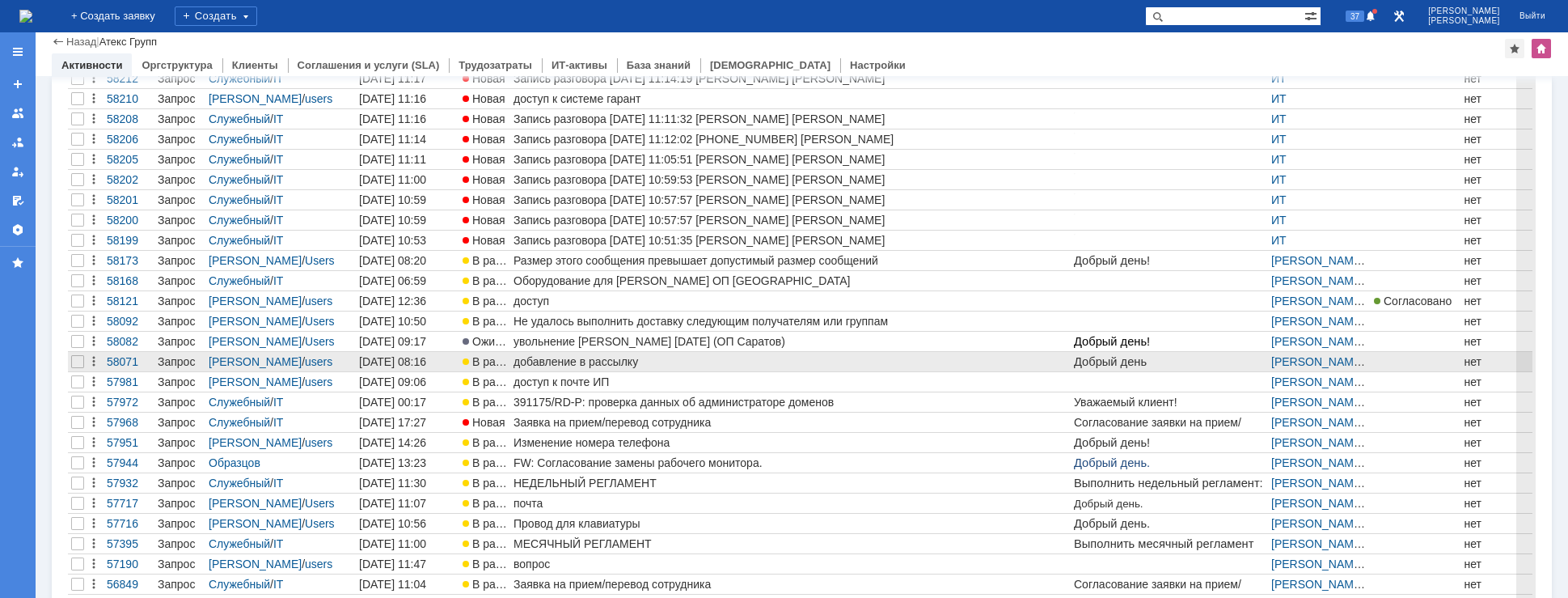
click at [572, 360] on div "добавление в рассылку" at bounding box center [790, 362] width 554 height 13
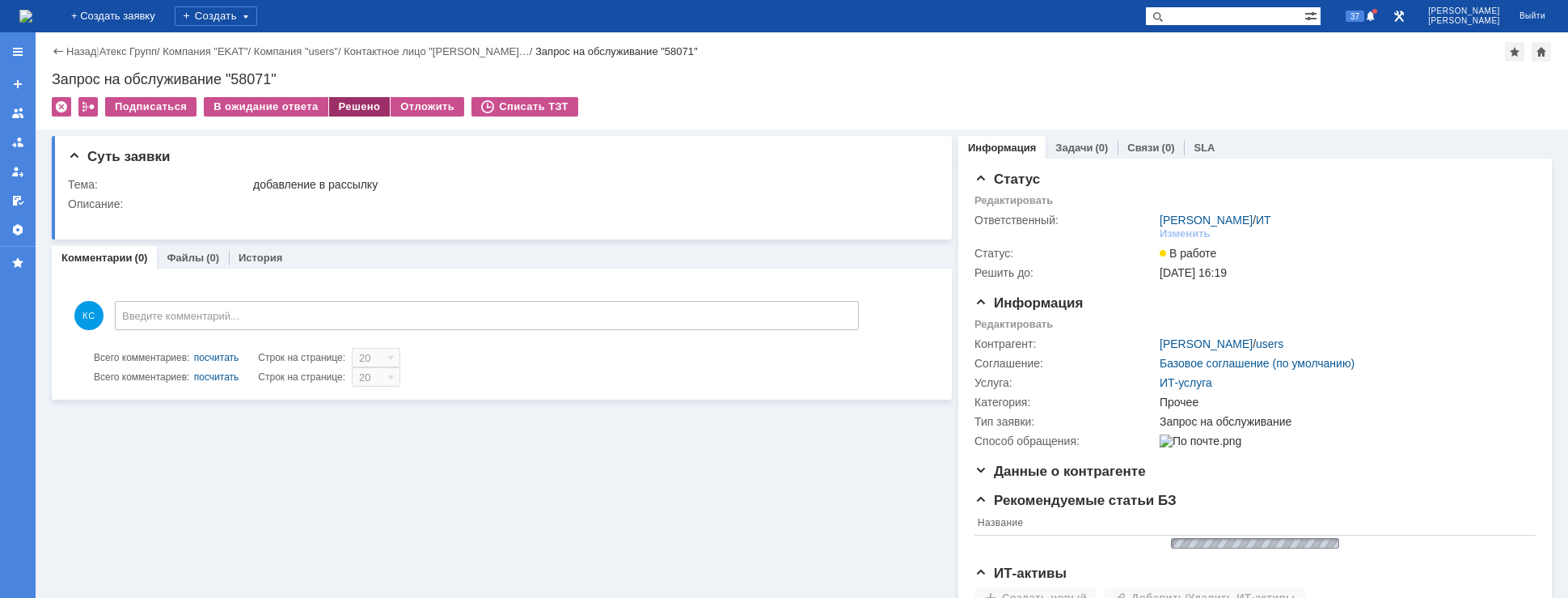
click at [356, 106] on div "Решено" at bounding box center [360, 107] width 61 height 19
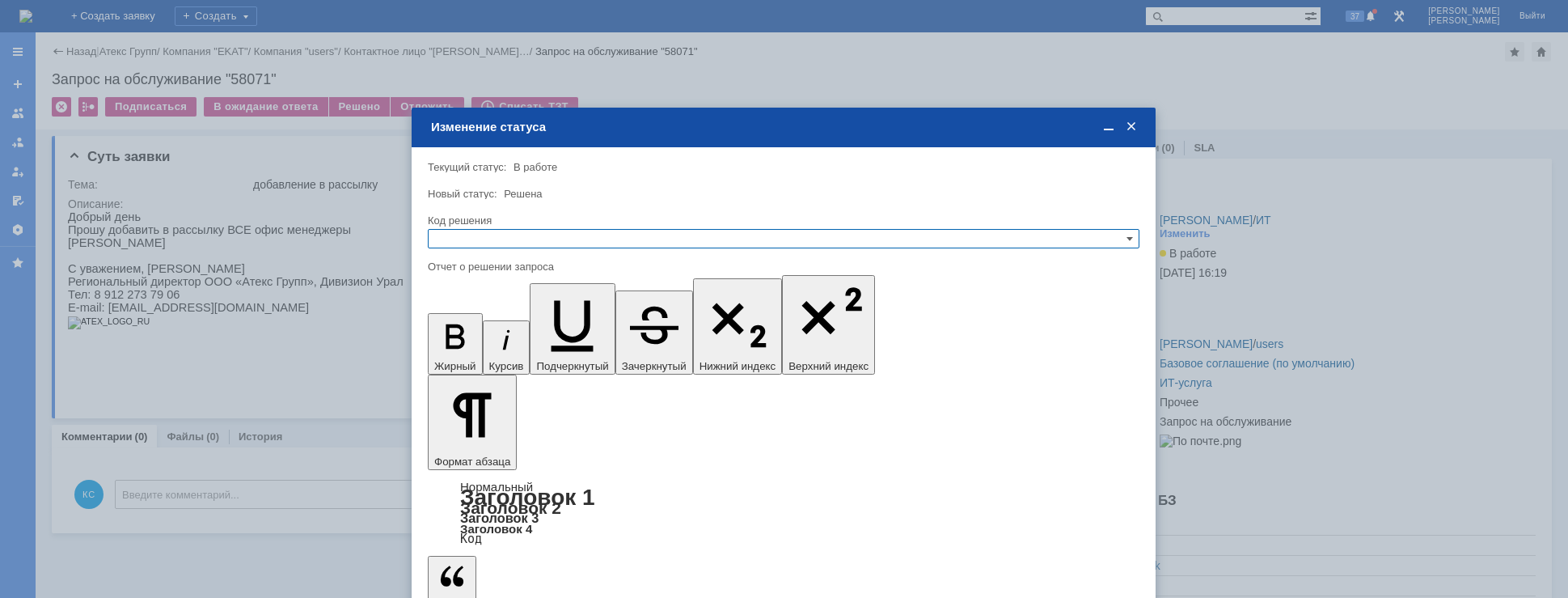
click at [529, 246] on input "text" at bounding box center [784, 238] width 712 height 19
click at [477, 316] on span "Решено" at bounding box center [783, 317] width 697 height 13
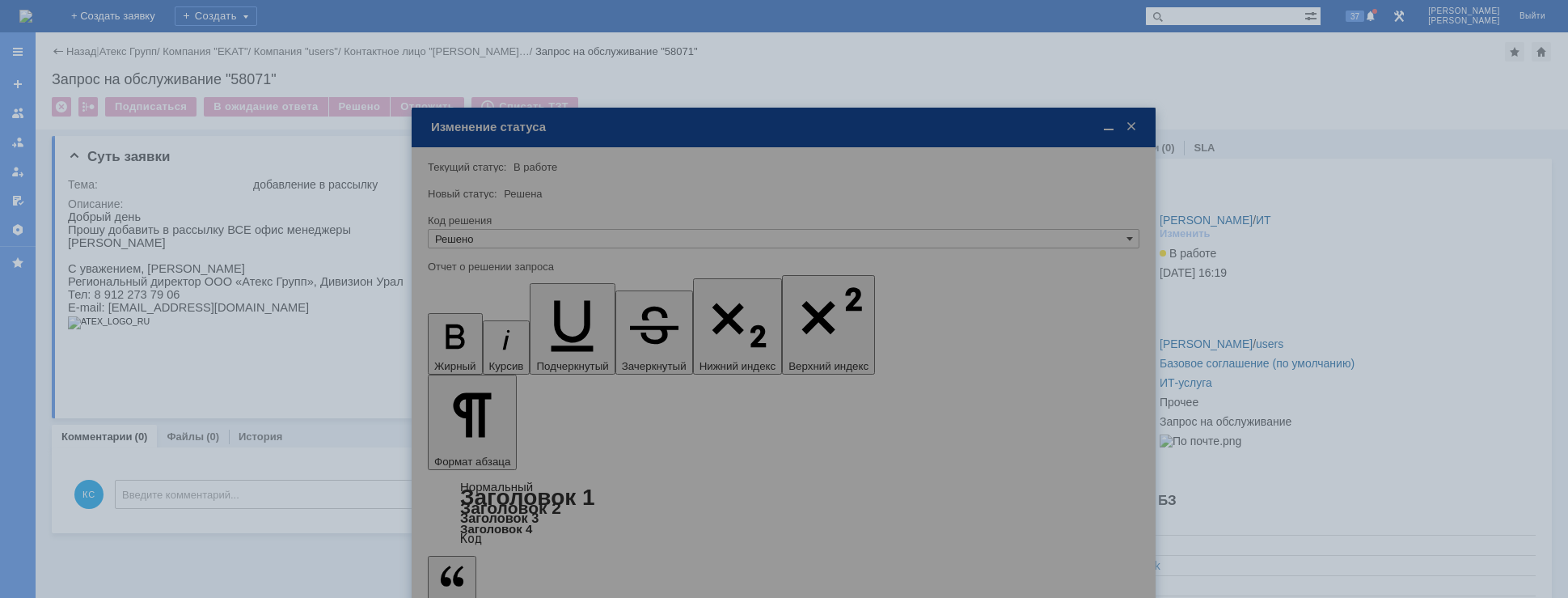
type input "Решено"
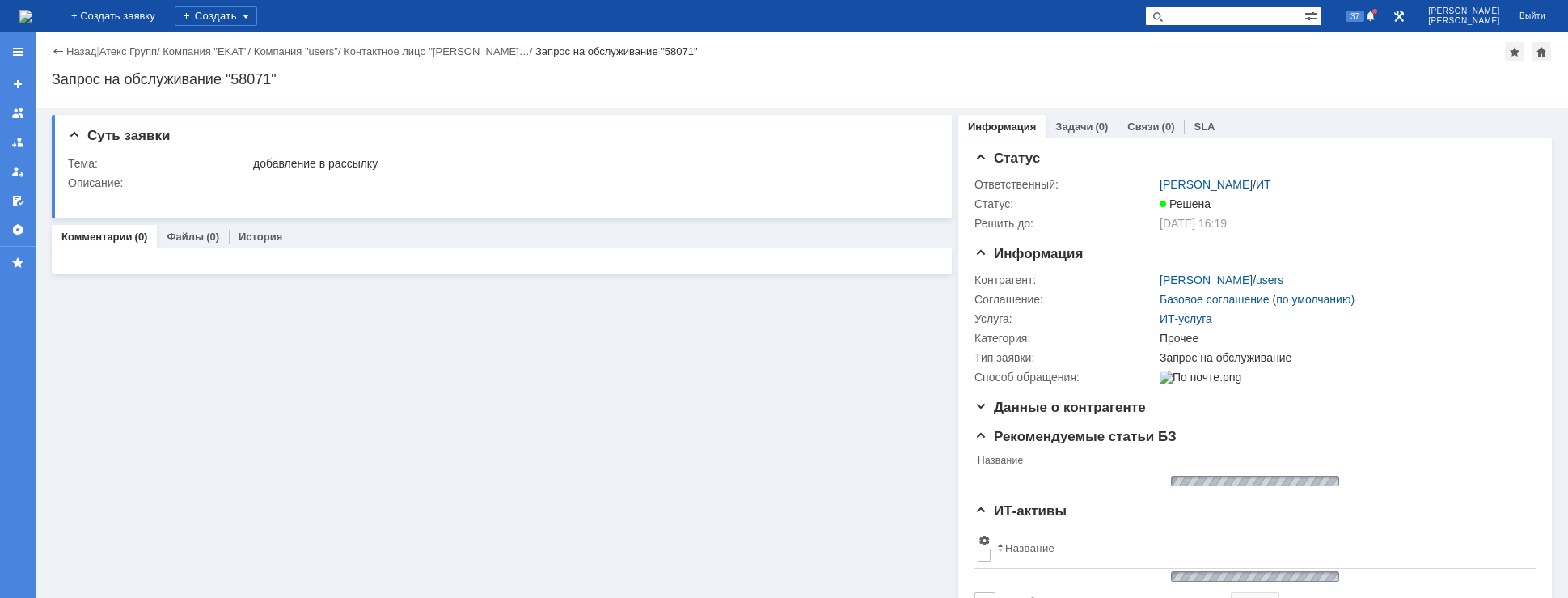
click at [32, 13] on img at bounding box center [26, 16] width 13 height 13
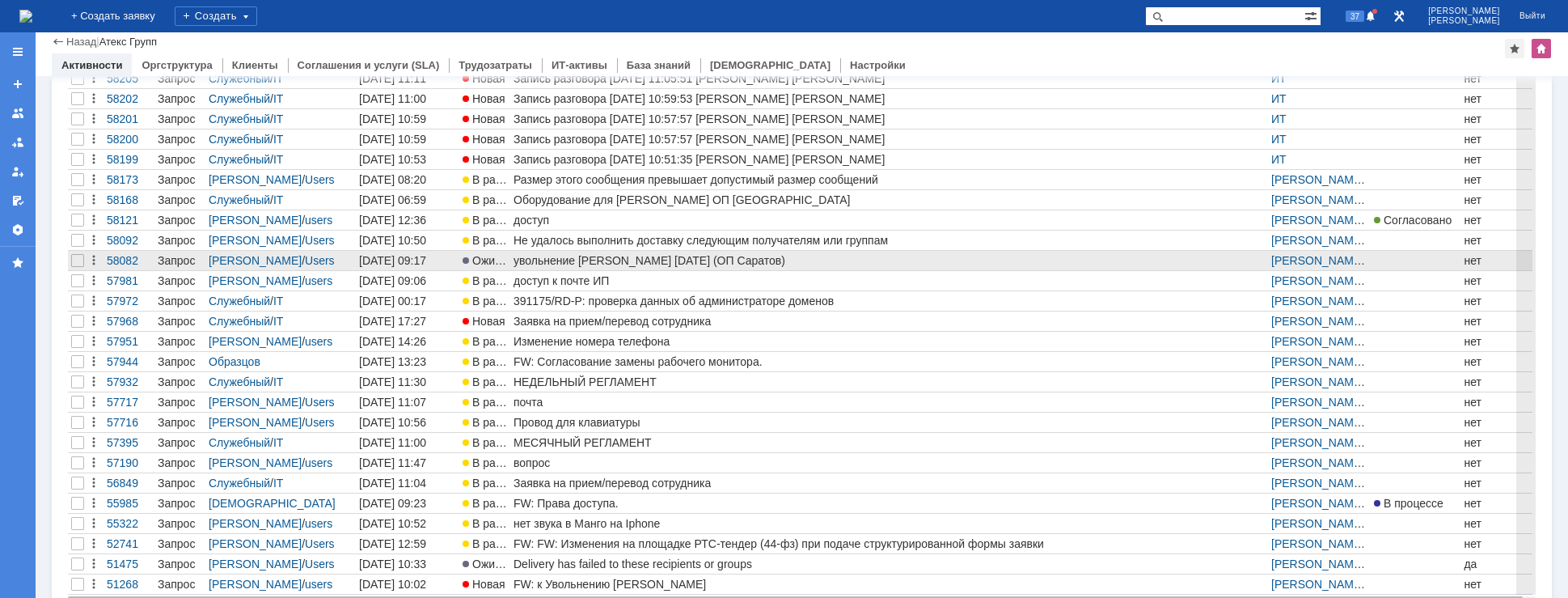
click at [577, 263] on div "увольнение Евстифеева А.В. 03.09.2025 (ОП Саратов)" at bounding box center [790, 261] width 554 height 13
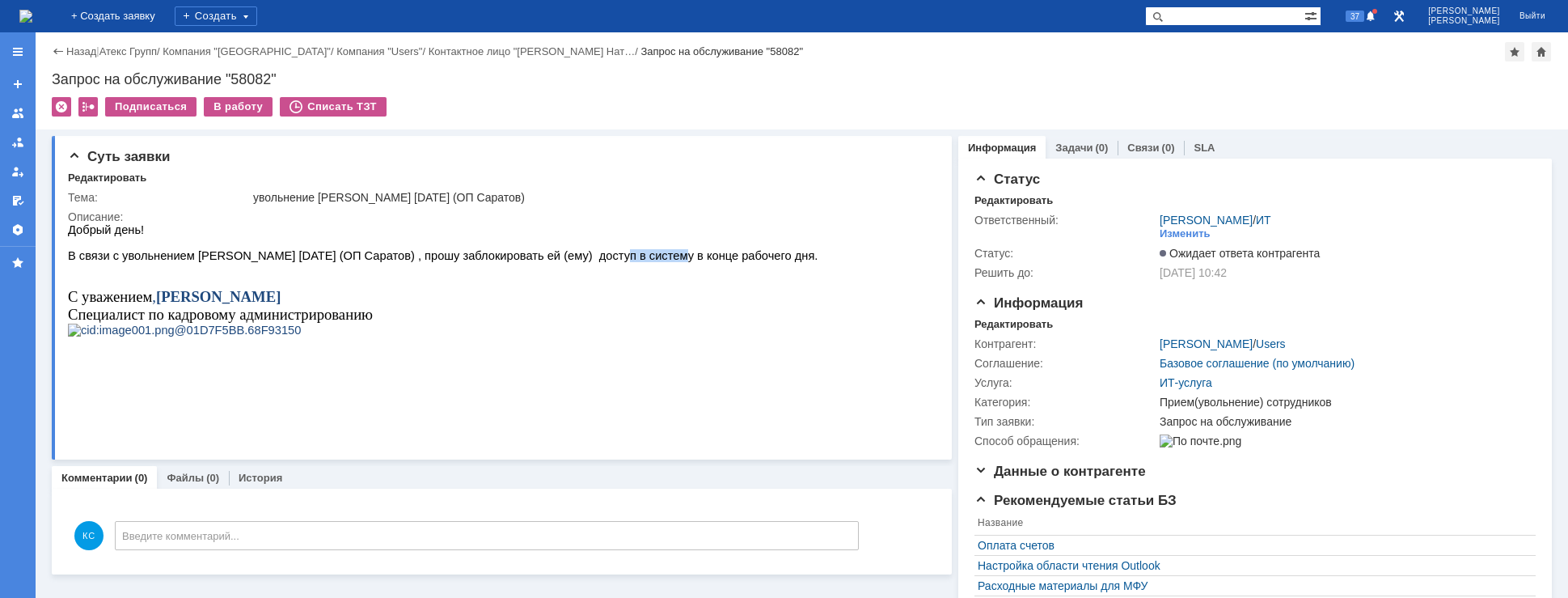
drag, startPoint x: 572, startPoint y: 263, endPoint x: 630, endPoint y: 263, distance: 58.0
click at [629, 262] on span "В связи с увольнением Евстифеева А.В. 03.09.2025 (ОП Саратов) , прошу заблокиро…" at bounding box center [442, 256] width 750 height 13
drag, startPoint x: 330, startPoint y: 259, endPoint x: 457, endPoint y: 269, distance: 127.4
click at [412, 262] on span "В связи с увольнением Евстифеева А.В. 03.09.2025 (ОП Саратов) , прошу заблокиро…" at bounding box center [442, 256] width 750 height 13
click at [458, 269] on p at bounding box center [442, 269] width 750 height 13
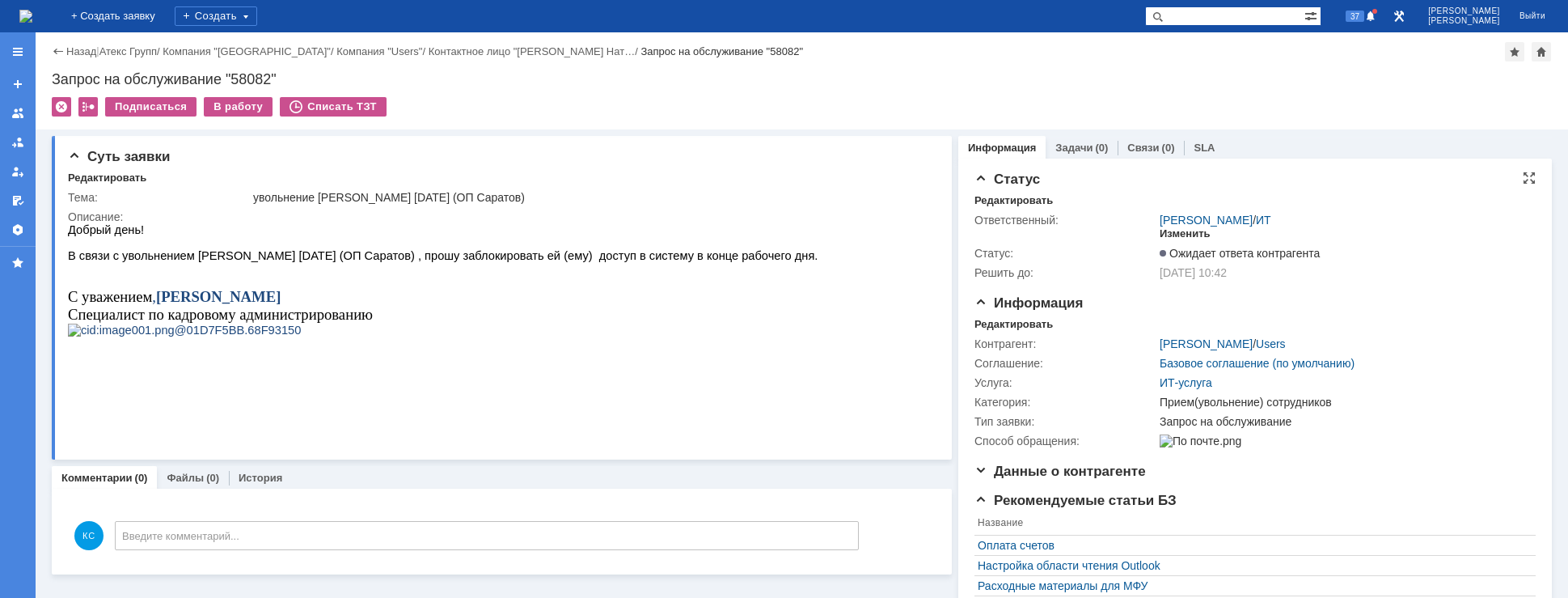
click at [1164, 232] on div "Изменить" at bounding box center [1184, 234] width 51 height 13
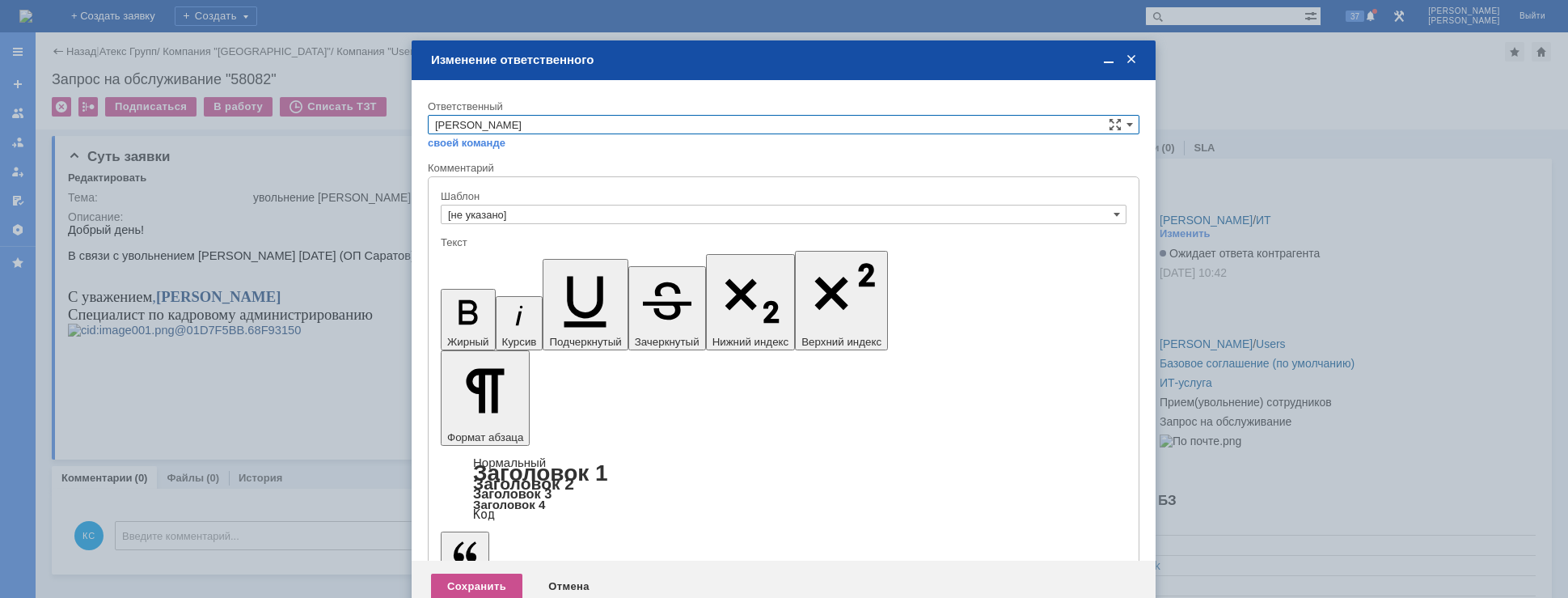
click at [583, 121] on input "[PERSON_NAME]" at bounding box center [784, 124] width 712 height 19
click at [461, 250] on div "АСУ" at bounding box center [783, 259] width 710 height 18
type input "АСУ"
click at [479, 574] on div "Сохранить" at bounding box center [476, 587] width 92 height 26
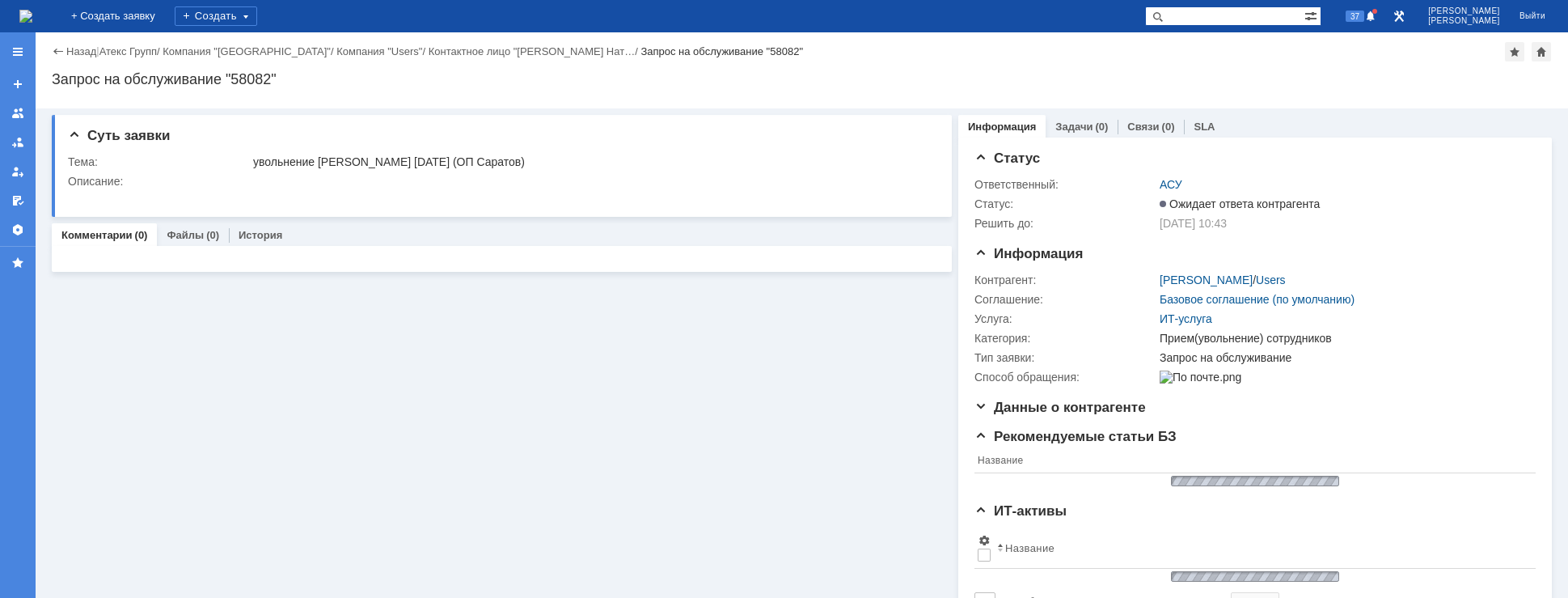
click at [32, 17] on img at bounding box center [26, 16] width 13 height 13
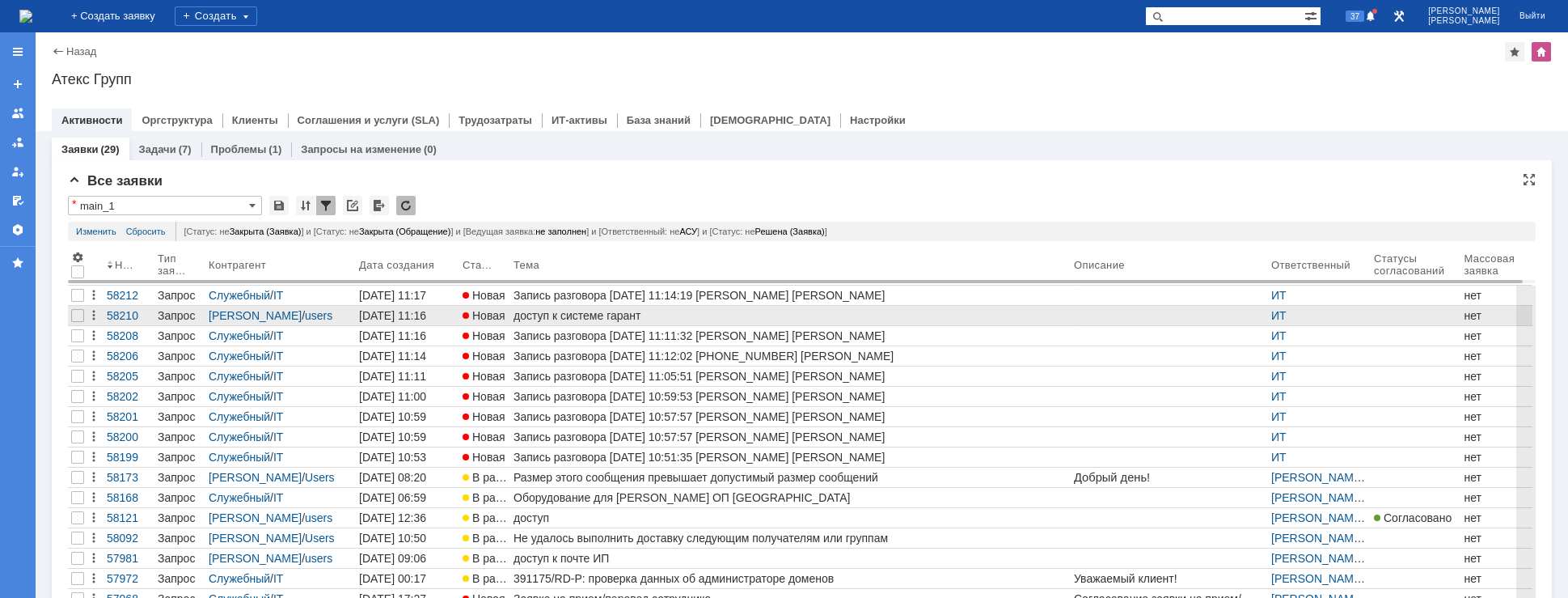
click at [591, 312] on div "доступ к системе гарант" at bounding box center [790, 315] width 554 height 13
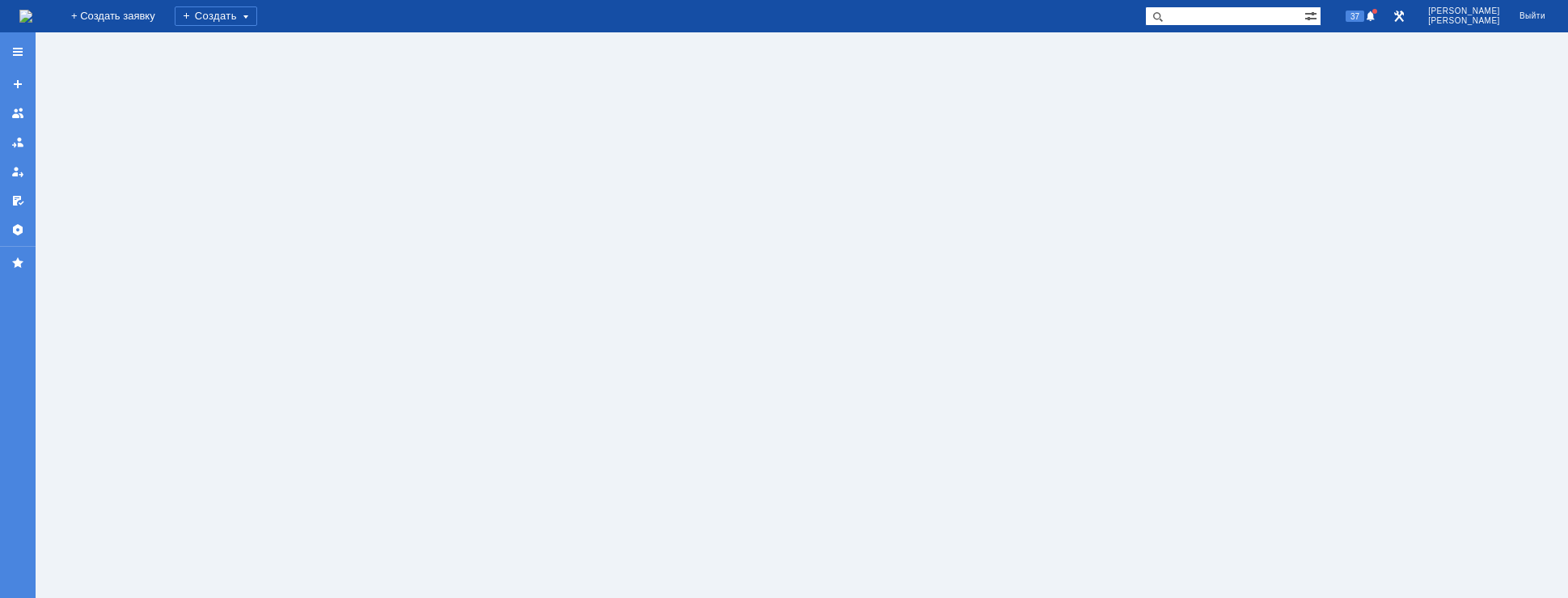
click at [32, 20] on img at bounding box center [26, 16] width 13 height 13
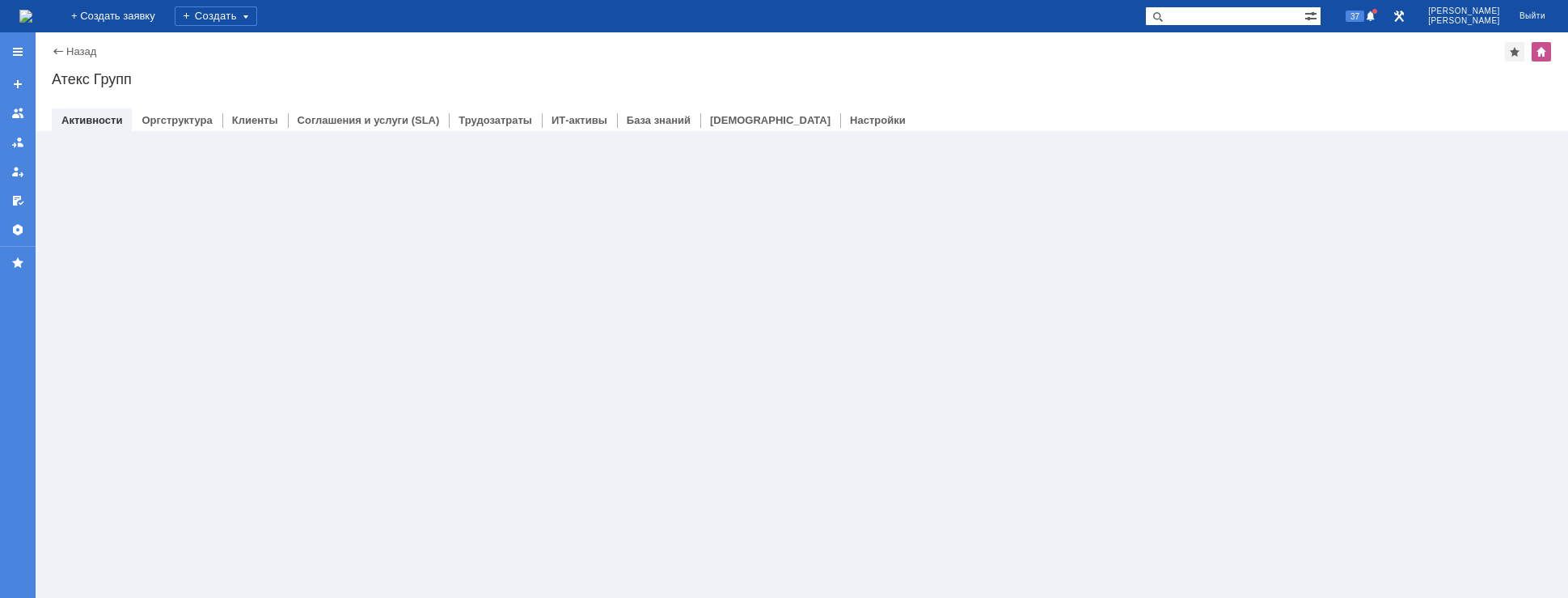
click at [32, 19] on img at bounding box center [26, 16] width 13 height 13
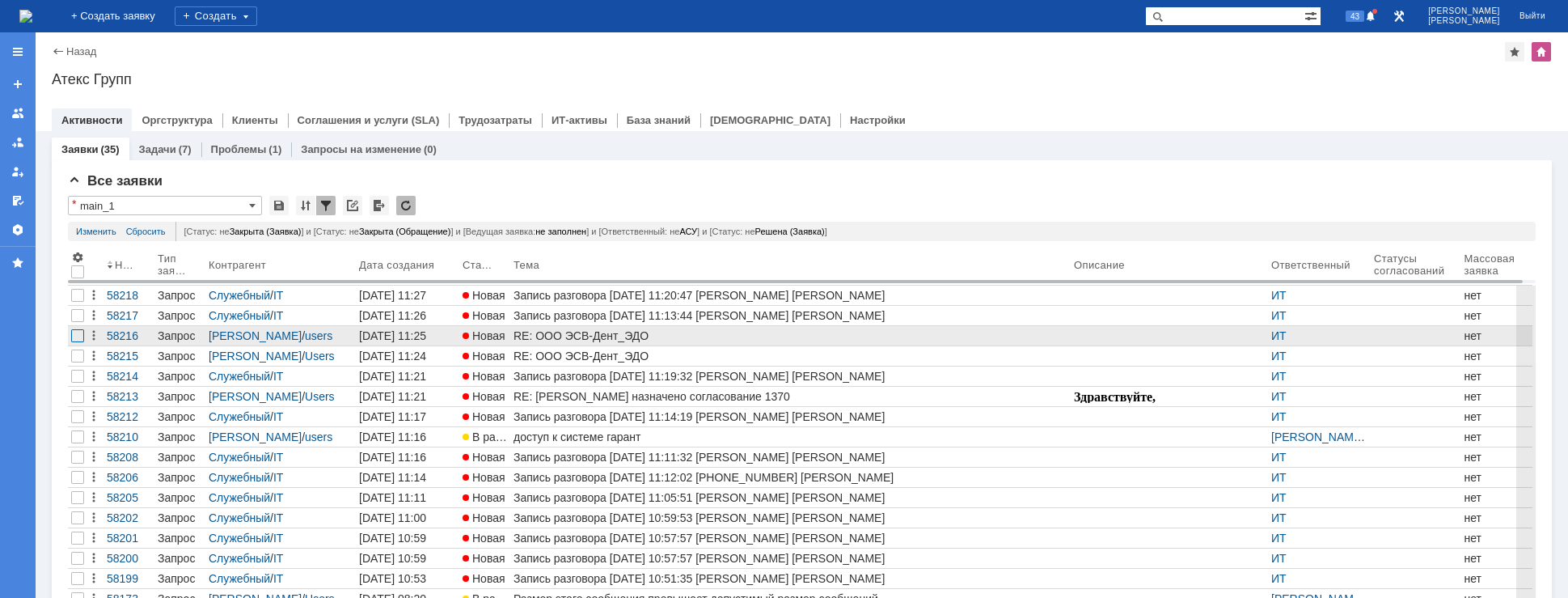
click at [72, 335] on div at bounding box center [78, 336] width 13 height 13
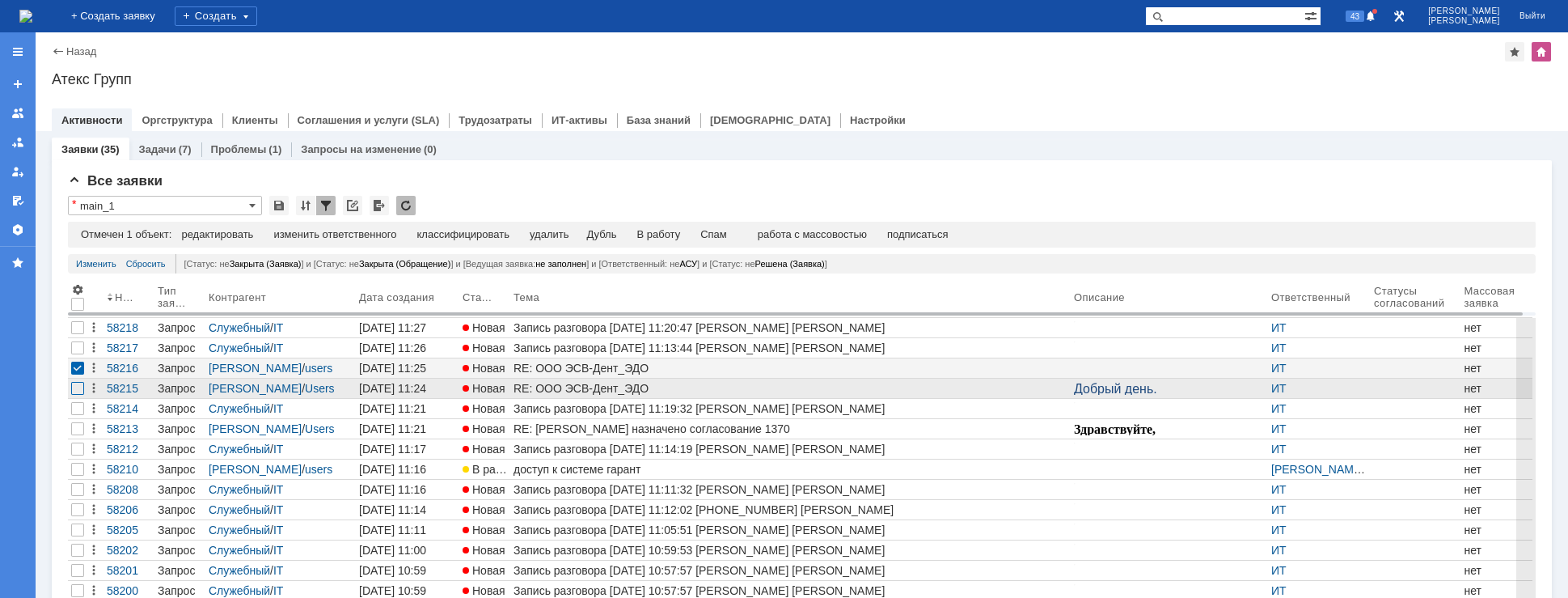
click at [77, 383] on div at bounding box center [78, 388] width 13 height 13
click at [441, 232] on div "изменить ответственного" at bounding box center [412, 235] width 123 height 13
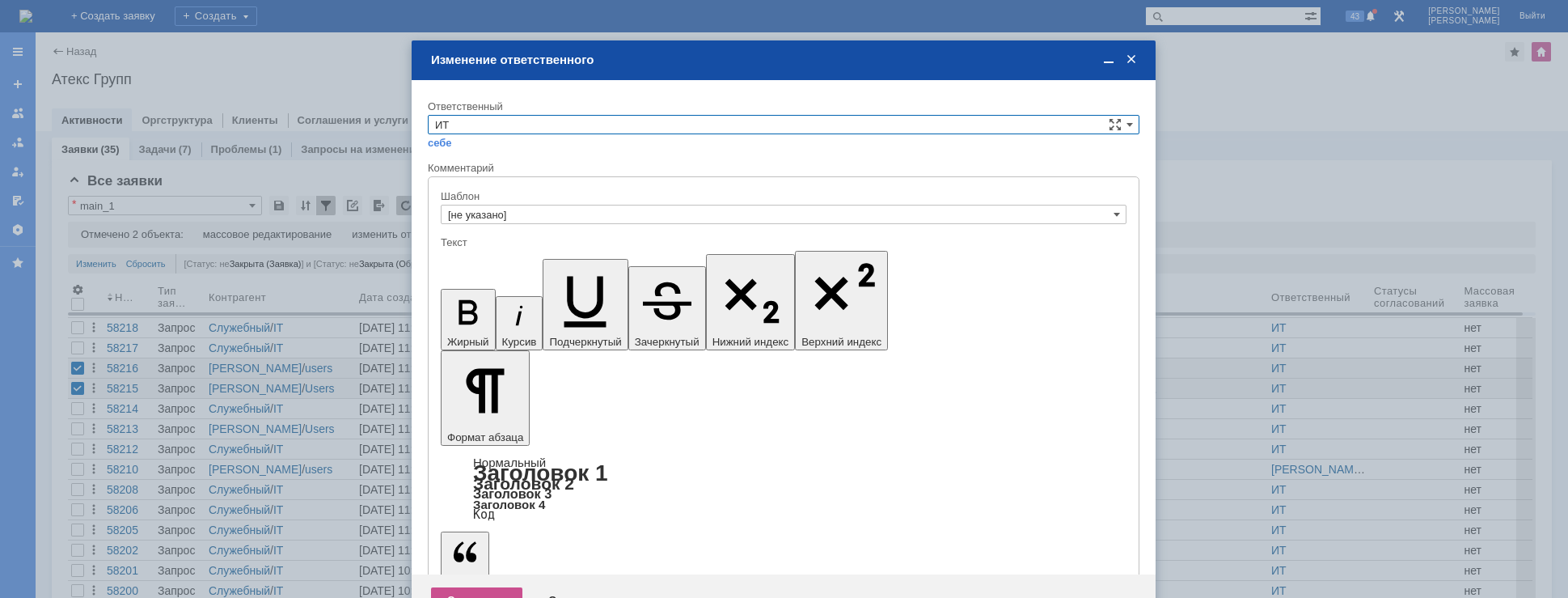
click at [504, 132] on input "ИТ" at bounding box center [784, 124] width 712 height 19
click at [485, 170] on span "АСУ" at bounding box center [783, 166] width 697 height 13
click at [485, 170] on div "Комментарий" at bounding box center [784, 169] width 712 height 16
type input "АСУ"
click at [479, 587] on div "Сохранить" at bounding box center [476, 600] width 92 height 26
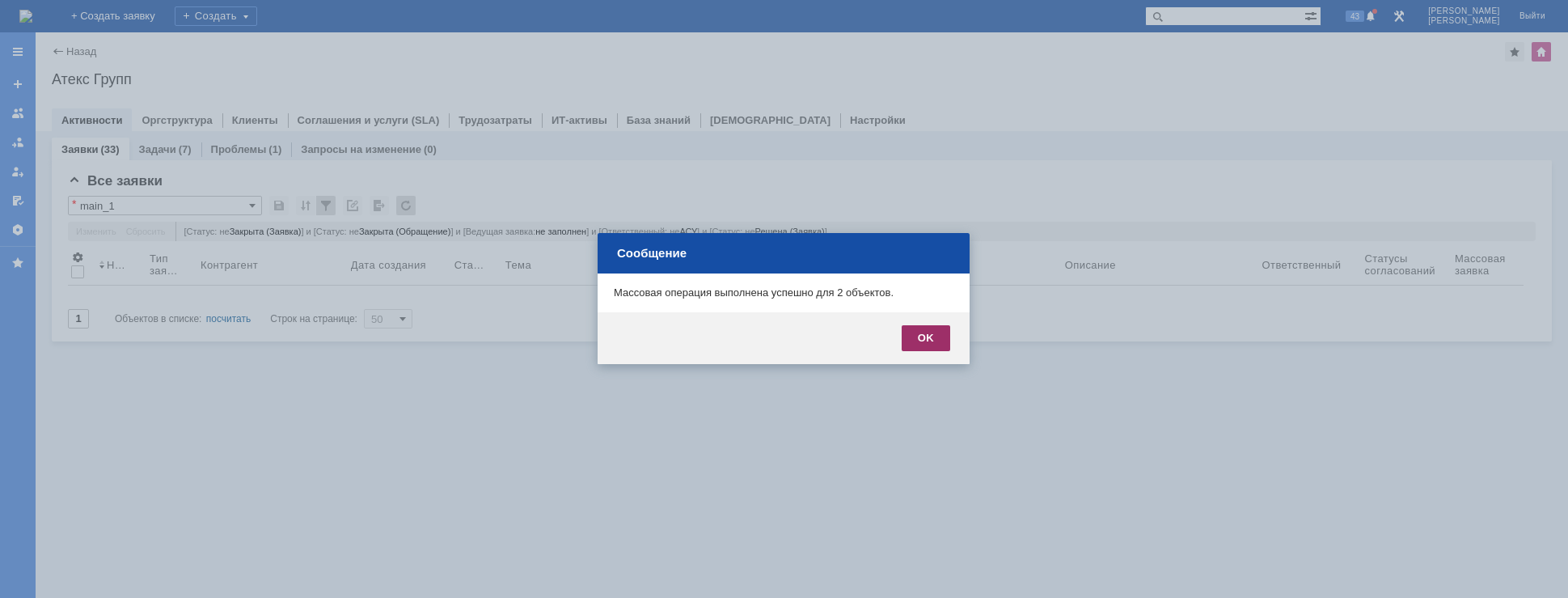
click at [928, 335] on div "OK" at bounding box center [926, 338] width 48 height 26
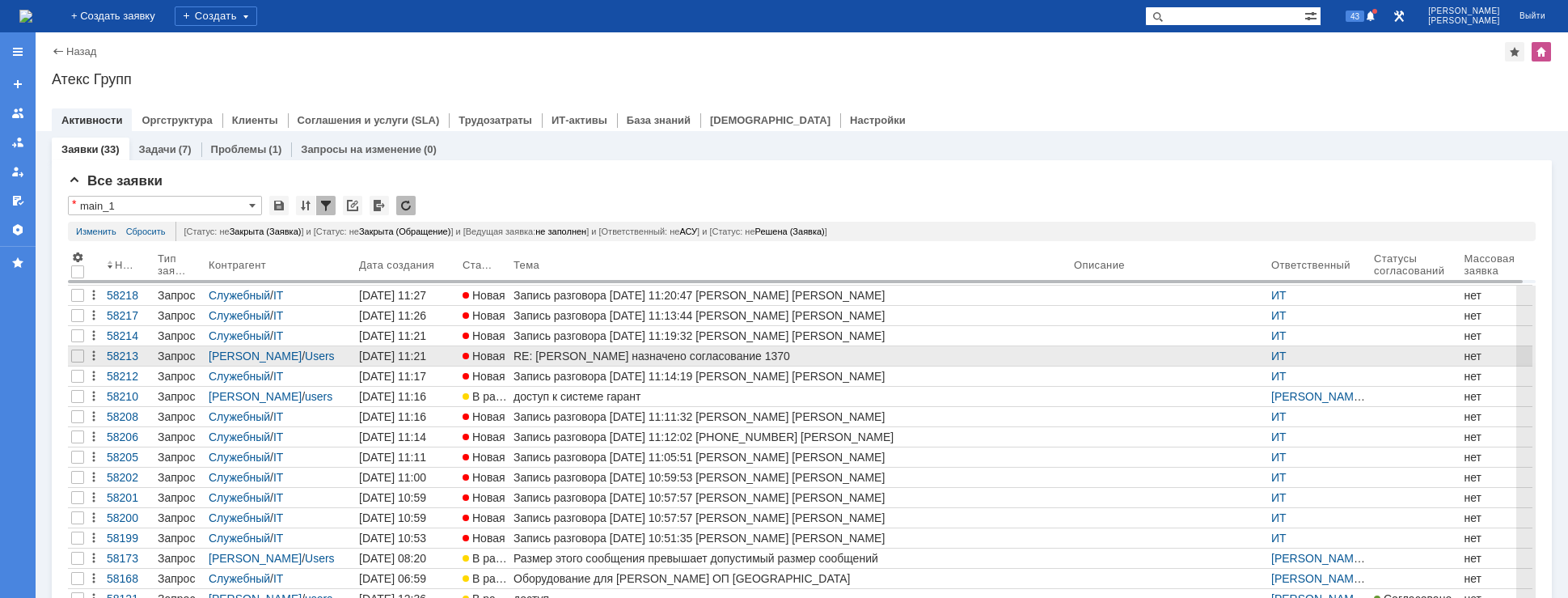
click at [651, 354] on div "RE: [PERSON_NAME] назначено согласование 1370" at bounding box center [790, 356] width 554 height 13
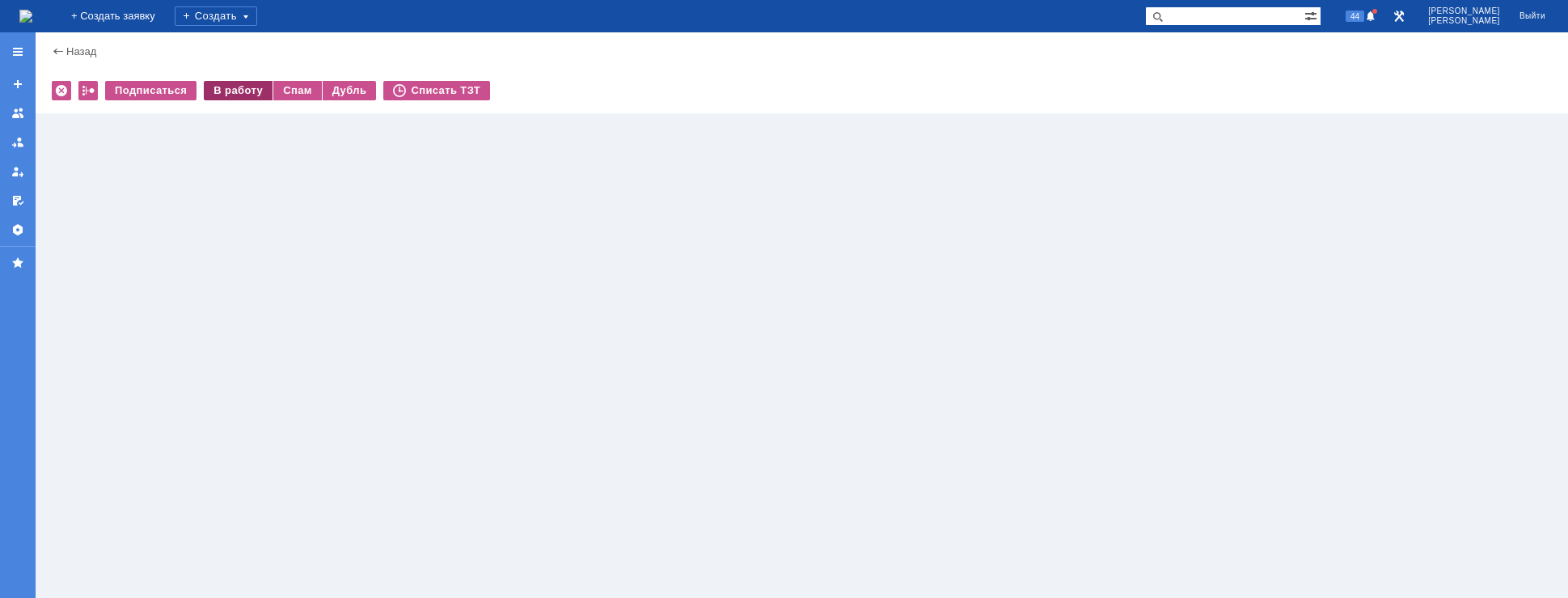
click at [244, 93] on div "В работу" at bounding box center [238, 90] width 69 height 19
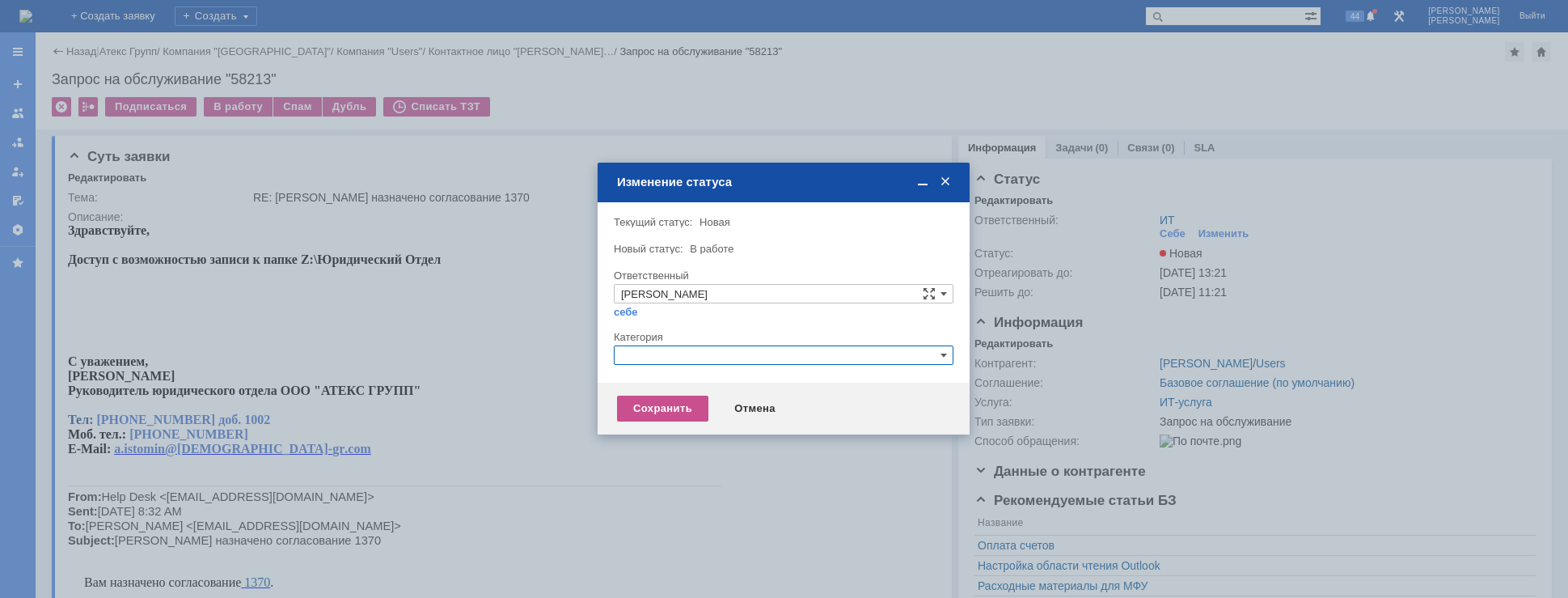
click at [754, 363] on input "text" at bounding box center [783, 355] width 339 height 19
type input "наз"
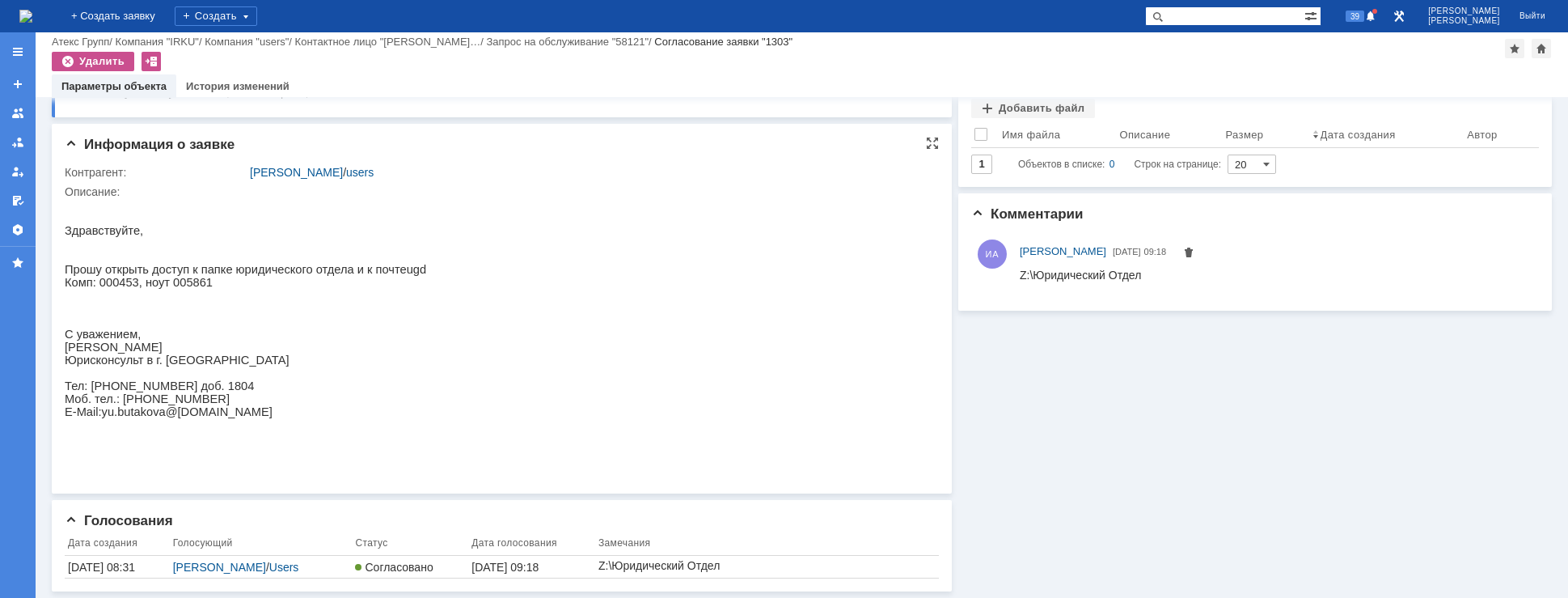
scroll to position [140, 0]
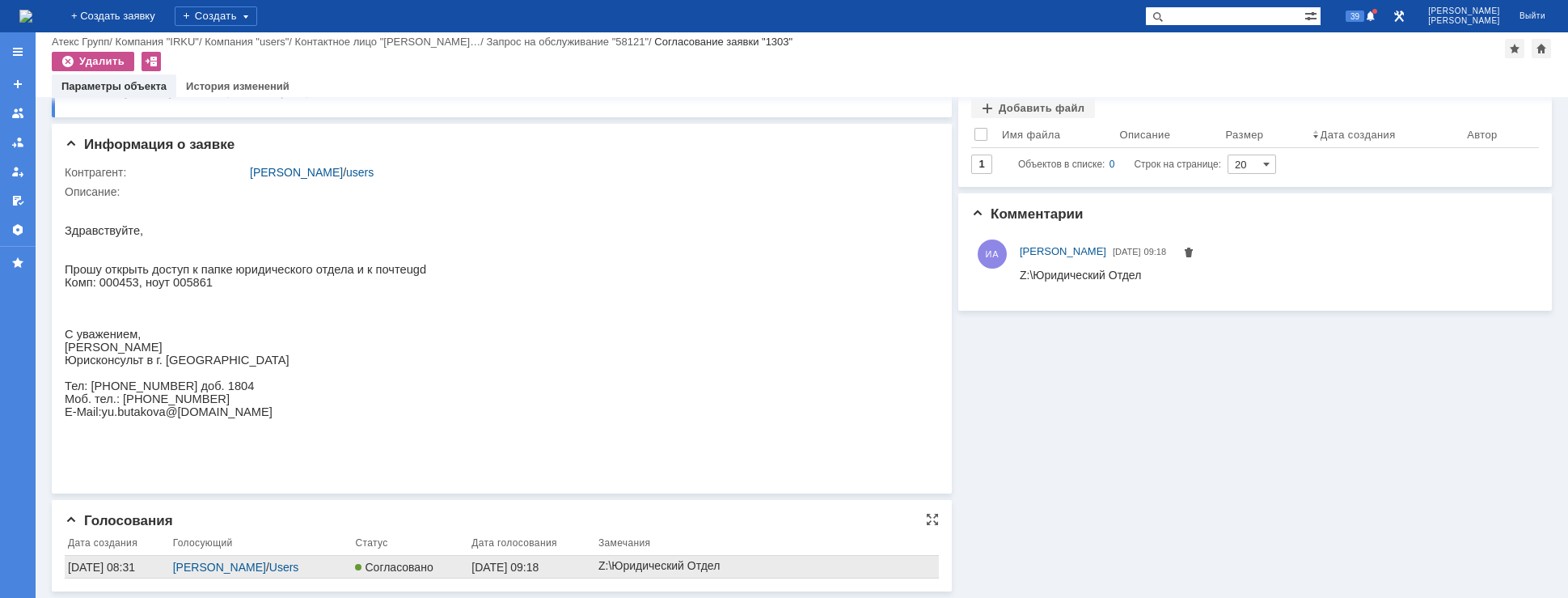
click at [135, 565] on div "[DATE] 08:31" at bounding box center [117, 567] width 98 height 13
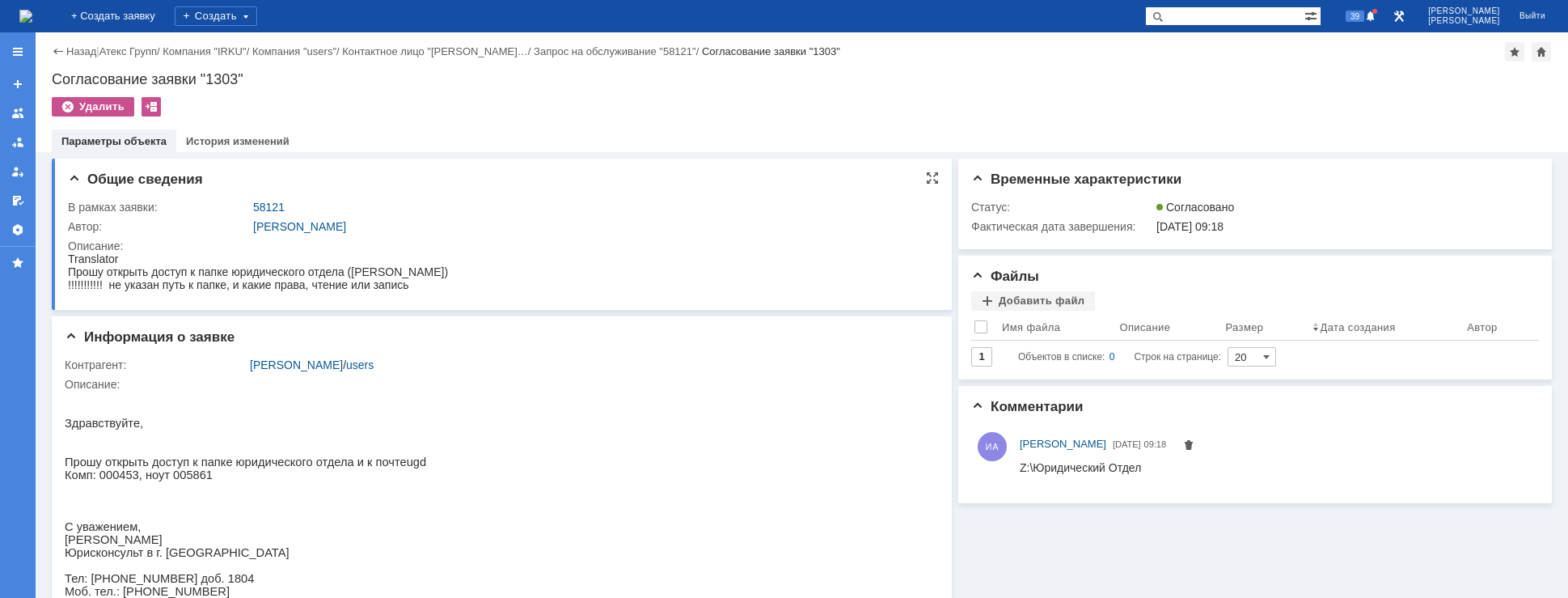
drag, startPoint x: 263, startPoint y: 272, endPoint x: 296, endPoint y: 286, distance: 35.8
click at [263, 272] on div "Прошу открыть доступ к папке юридического отдела ([PERSON_NAME])" at bounding box center [258, 272] width 380 height 13
drag, startPoint x: 320, startPoint y: 288, endPoint x: 373, endPoint y: 288, distance: 53.0
click at [373, 288] on div "!!!!!!!!!!! не указан путь к папке, и какие права, чтение или запись" at bounding box center [258, 285] width 380 height 13
click at [364, 277] on body "Translator Прошу открыть доступ к папке юридического отдела ([PERSON_NAME]) !!!…" at bounding box center [258, 272] width 380 height 39
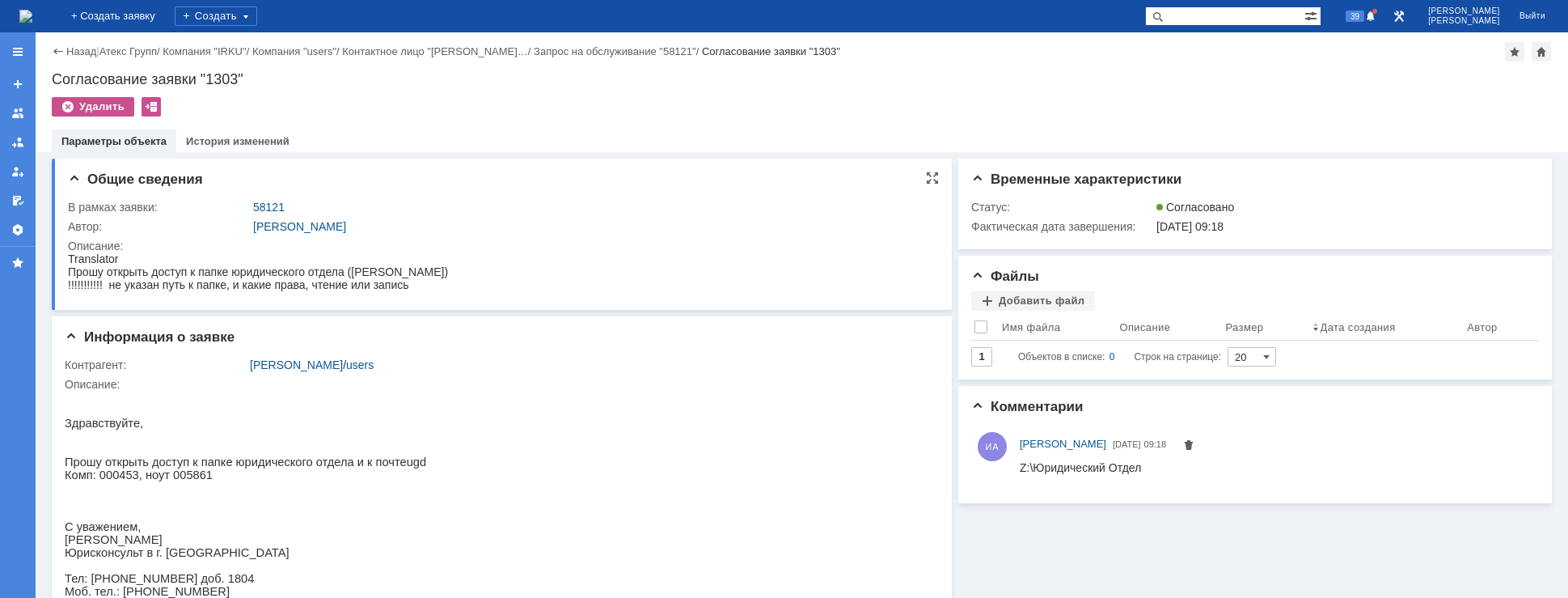
click at [360, 274] on div "Прошу открыть доступ к папке юридического отдела ([PERSON_NAME])" at bounding box center [258, 272] width 380 height 13
drag, startPoint x: 384, startPoint y: 276, endPoint x: 293, endPoint y: 288, distance: 91.8
click at [382, 277] on div "Прошу открыть доступ к папке юридического отдела ([PERSON_NAME])" at bounding box center [258, 272] width 380 height 13
click at [249, 293] on div at bounding box center [499, 273] width 862 height 41
drag, startPoint x: 272, startPoint y: 275, endPoint x: 340, endPoint y: 285, distance: 68.7
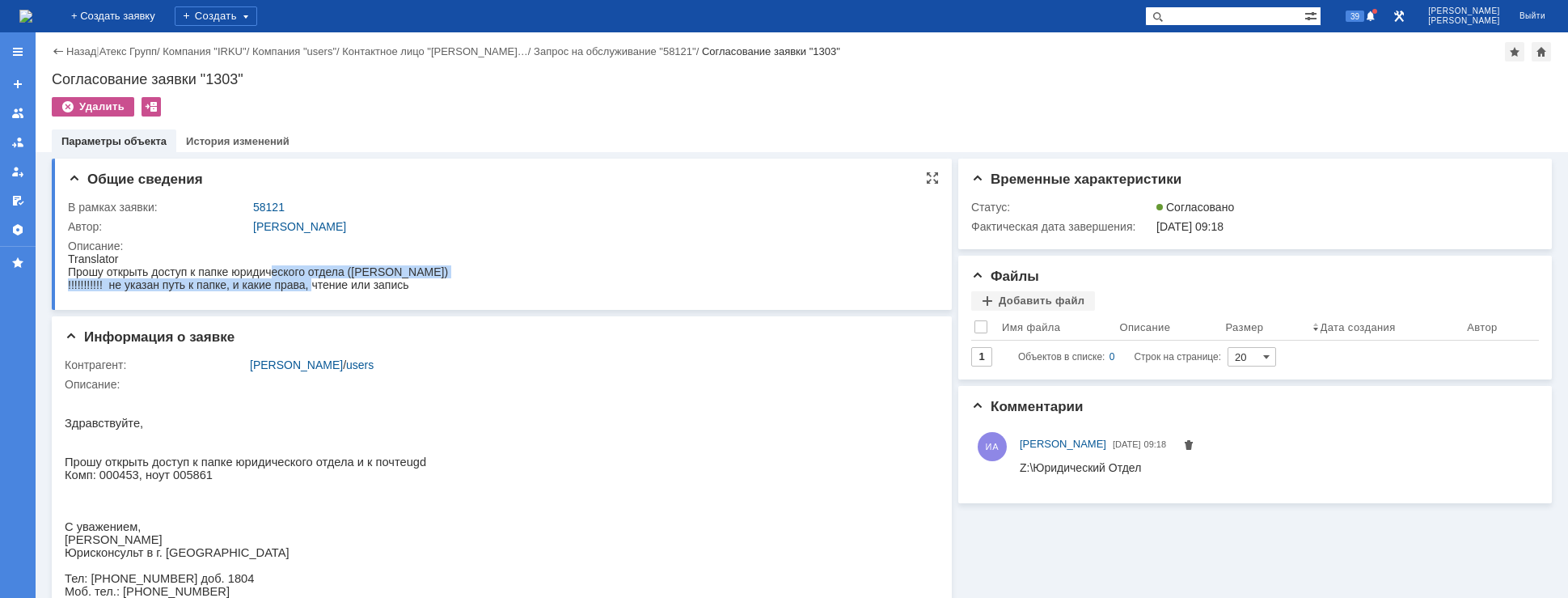
click at [317, 284] on body "Translator Прошу открыть доступ к папке юридического отдела ([PERSON_NAME]) !!!…" at bounding box center [258, 272] width 380 height 39
click at [354, 285] on div "!!!!!!!!!!! не указан путь к папке, и какие права, чтение или запись" at bounding box center [258, 285] width 380 height 13
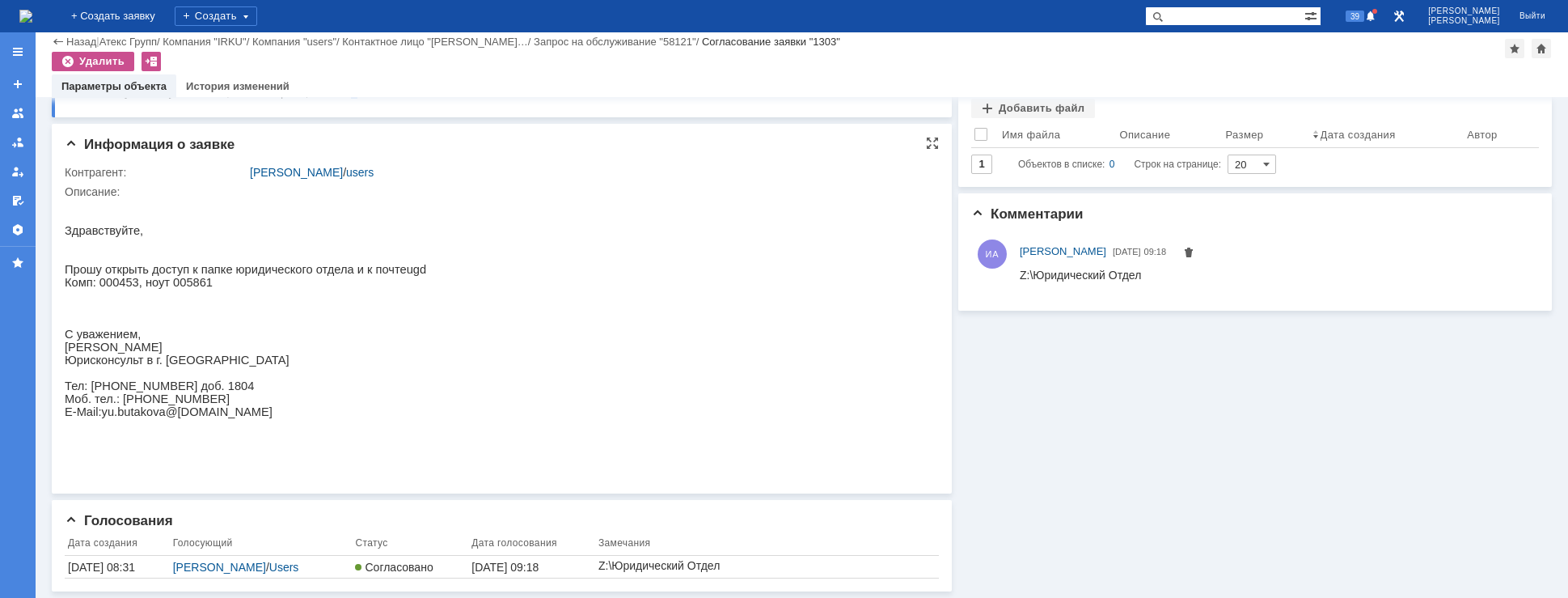
scroll to position [140, 0]
click at [210, 263] on p at bounding box center [246, 257] width 361 height 13
drag, startPoint x: 199, startPoint y: 286, endPoint x: 245, endPoint y: 286, distance: 46.0
click at [245, 286] on p "Комп: 000453, ноут 005861" at bounding box center [246, 282] width 361 height 13
click at [281, 275] on span "Прошу открыть доступ к папке юридического отдела и к почте" at bounding box center [235, 270] width 342 height 13
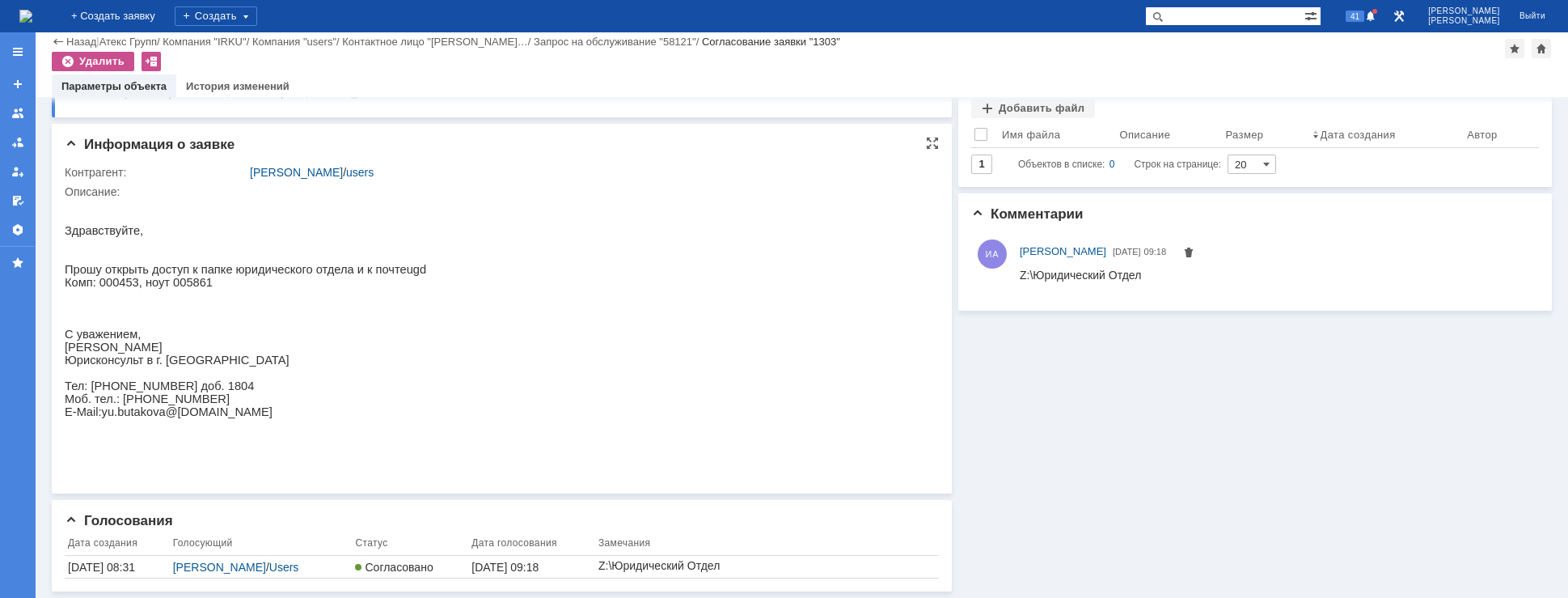
drag, startPoint x: 256, startPoint y: 286, endPoint x: 334, endPoint y: 287, distance: 78.0
click at [334, 287] on p "Комп: 000453, ноут 005861" at bounding box center [246, 282] width 361 height 13
click at [273, 286] on p "Комп: 000453, ноут 005861" at bounding box center [246, 282] width 361 height 13
click at [32, 20] on img at bounding box center [26, 16] width 13 height 13
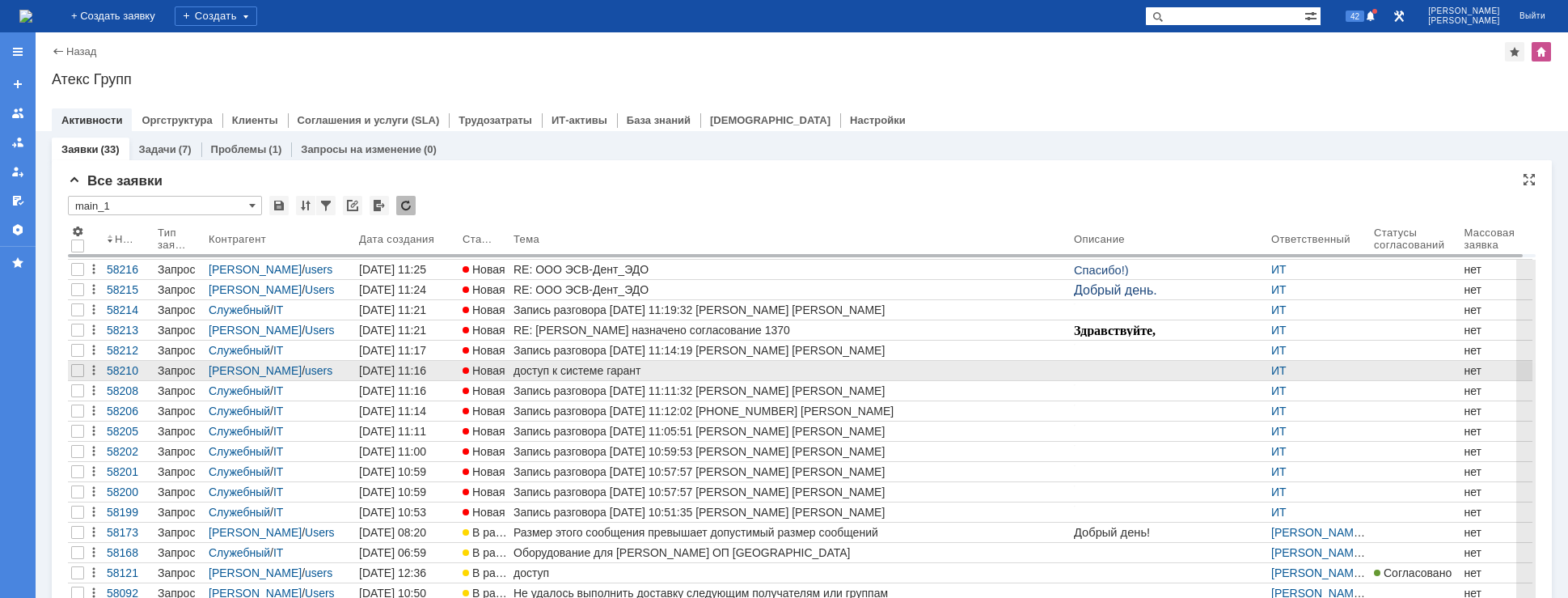
click at [536, 371] on div "доступ к системе гарант" at bounding box center [790, 371] width 554 height 13
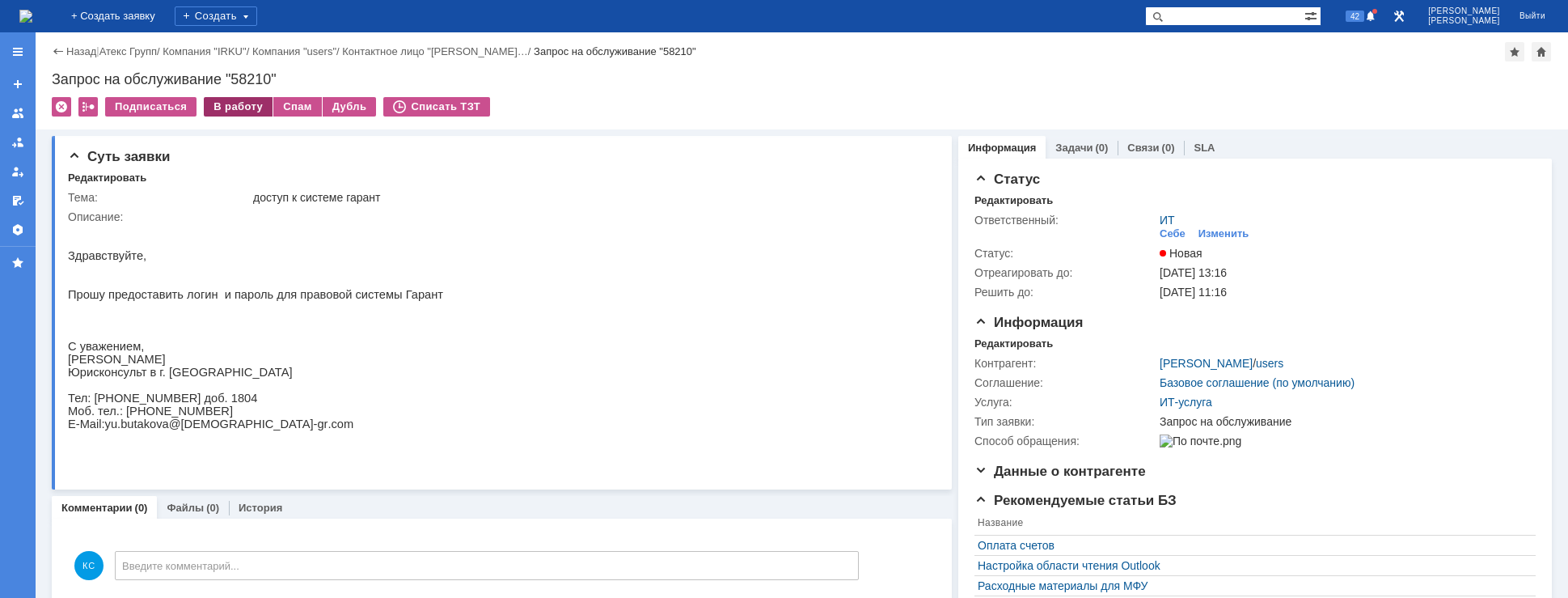
click at [239, 110] on div "В работу" at bounding box center [238, 107] width 69 height 19
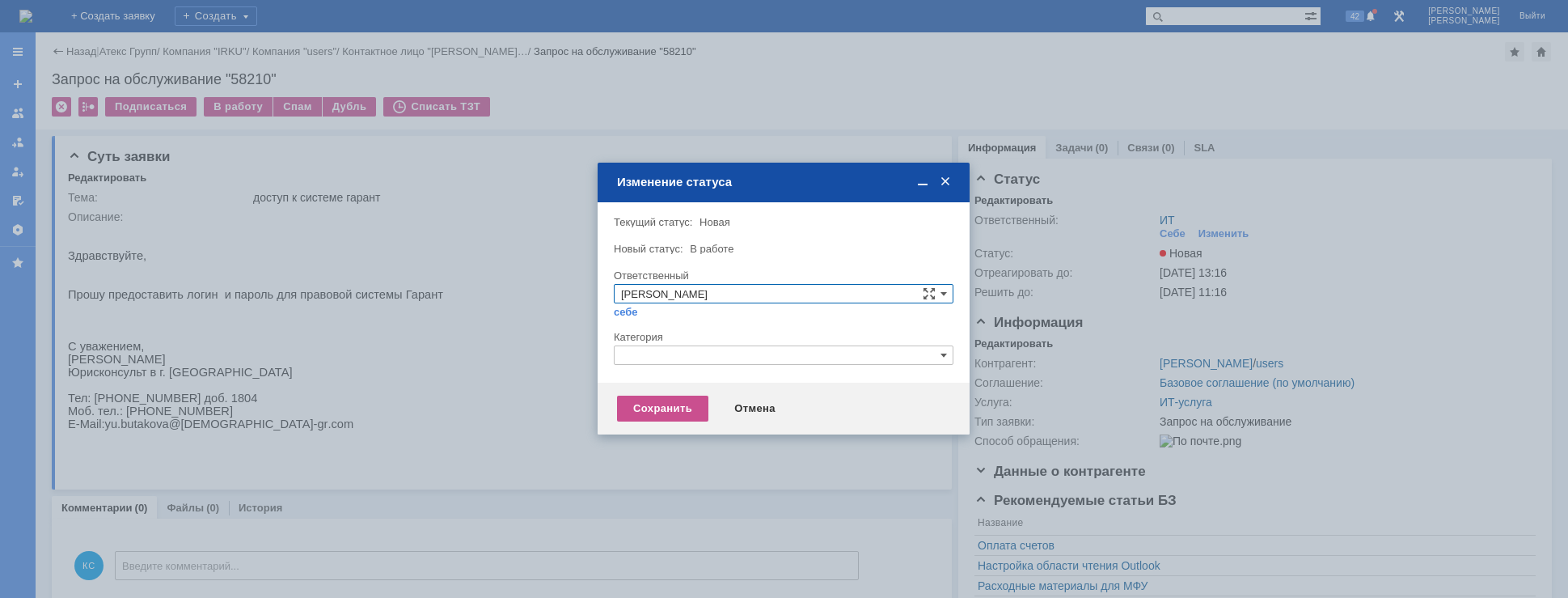
click at [684, 358] on input "text" at bounding box center [783, 355] width 339 height 19
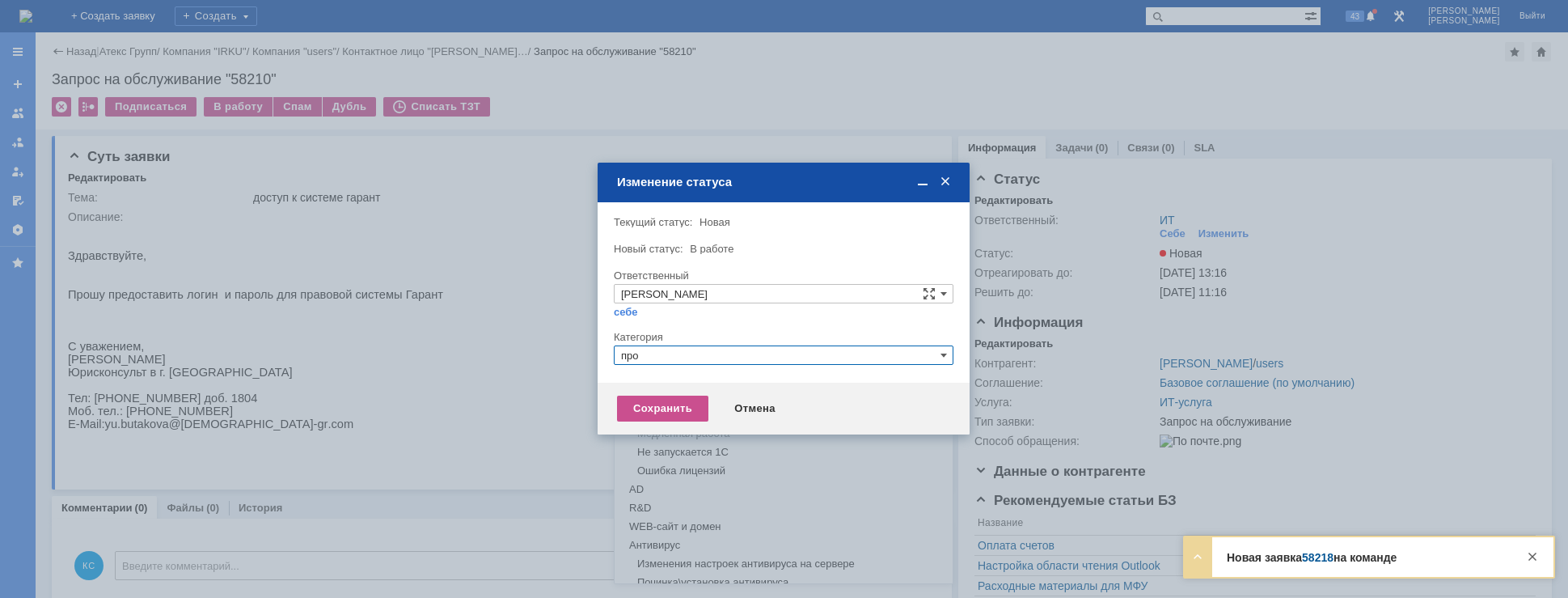
type input "про"
click at [706, 326] on div at bounding box center [783, 324] width 339 height 11
click at [713, 363] on input "text" at bounding box center [783, 355] width 339 height 19
click at [663, 427] on span "Прочее" at bounding box center [783, 431] width 325 height 13
type input "Прочее"
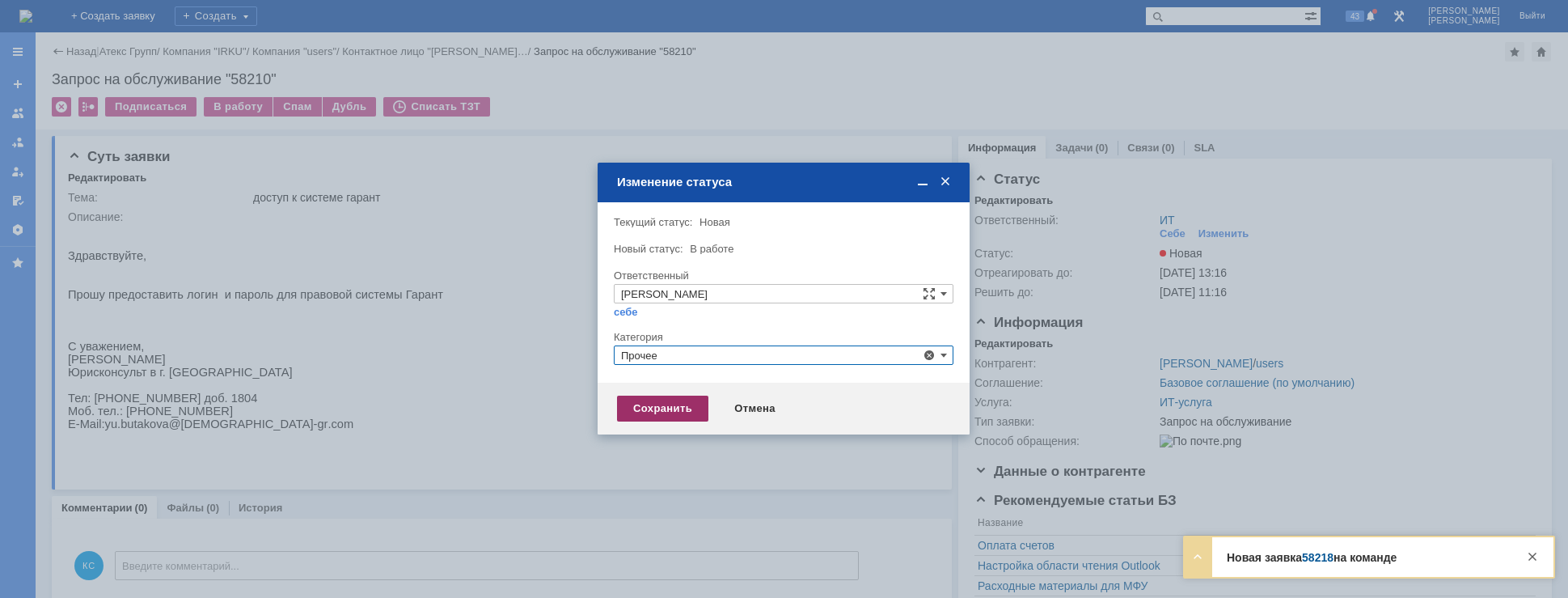
click at [656, 398] on div "Сохранить" at bounding box center [663, 409] width 92 height 26
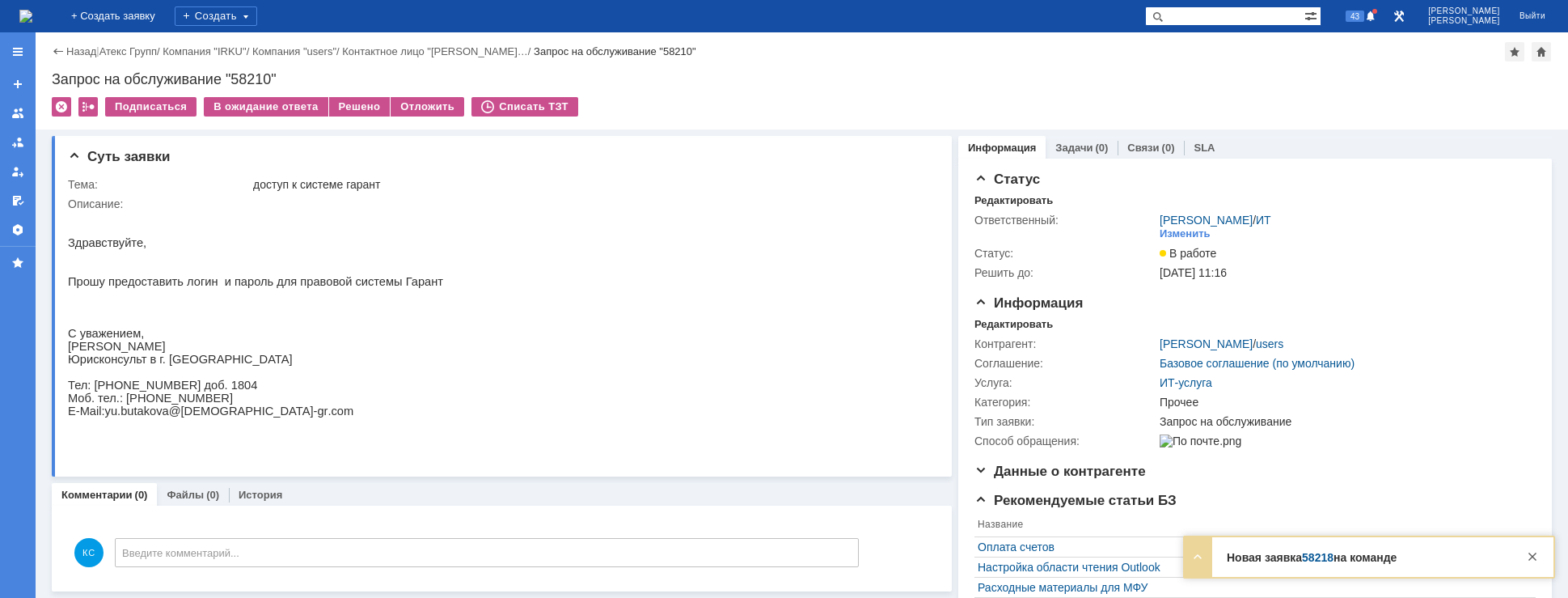
click at [32, 18] on img at bounding box center [26, 16] width 13 height 13
